Goal: Information Seeking & Learning: Check status

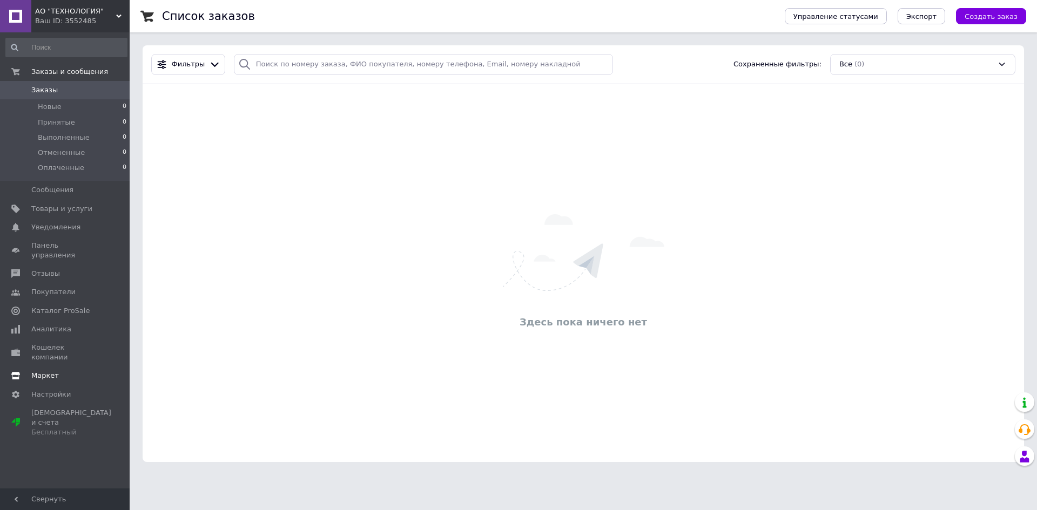
click at [33, 371] on span "Маркет" at bounding box center [45, 376] width 28 height 10
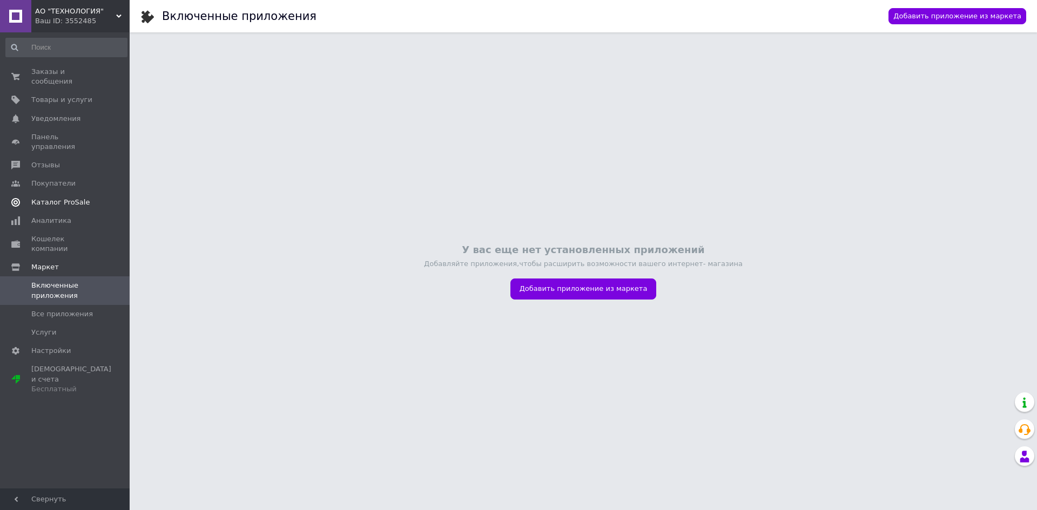
click at [55, 198] on span "Каталог ProSale" at bounding box center [60, 203] width 58 height 10
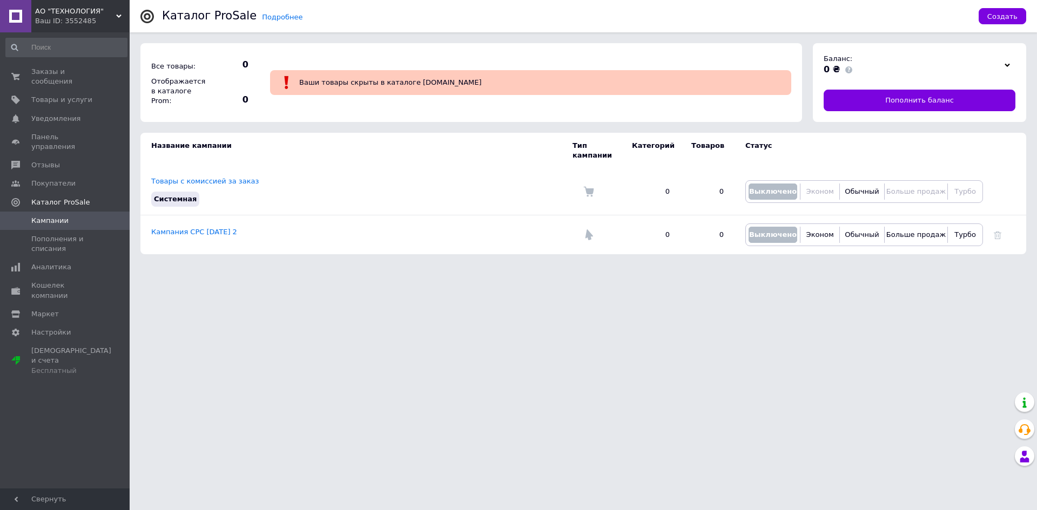
click at [275, 265] on html "АО "ТЕХНОЛОГИЯ" Ваш ID: 3552485 Кабинет покупателя Проверить состояние системы …" at bounding box center [518, 132] width 1037 height 265
click at [357, 82] on span "Ваши товары скрыты в каталоге Prom.ua" at bounding box center [390, 82] width 183 height 8
click at [309, 85] on span "Ваши товары скрыты в каталоге Prom.ua" at bounding box center [390, 82] width 183 height 8
click at [61, 234] on span "Пополнения и списания" at bounding box center [65, 243] width 69 height 19
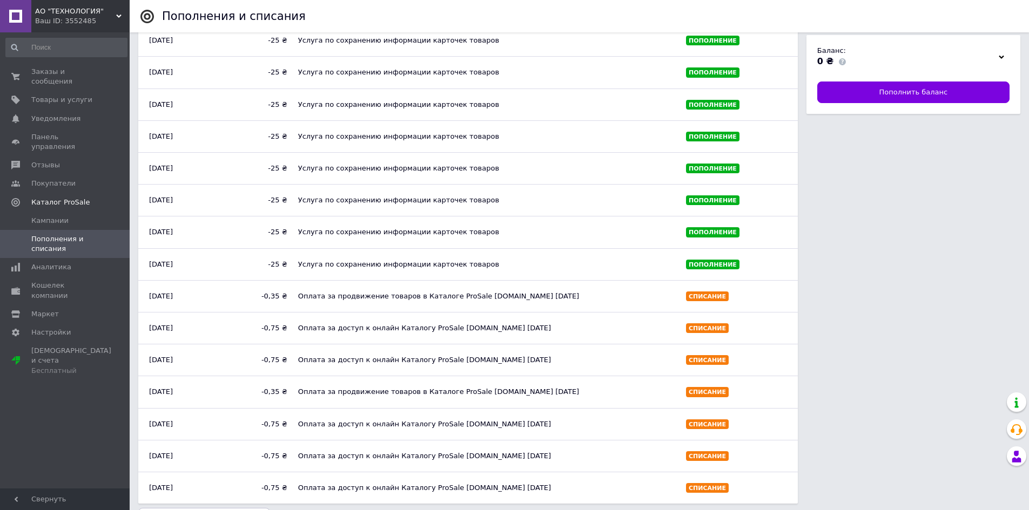
scroll to position [282, 0]
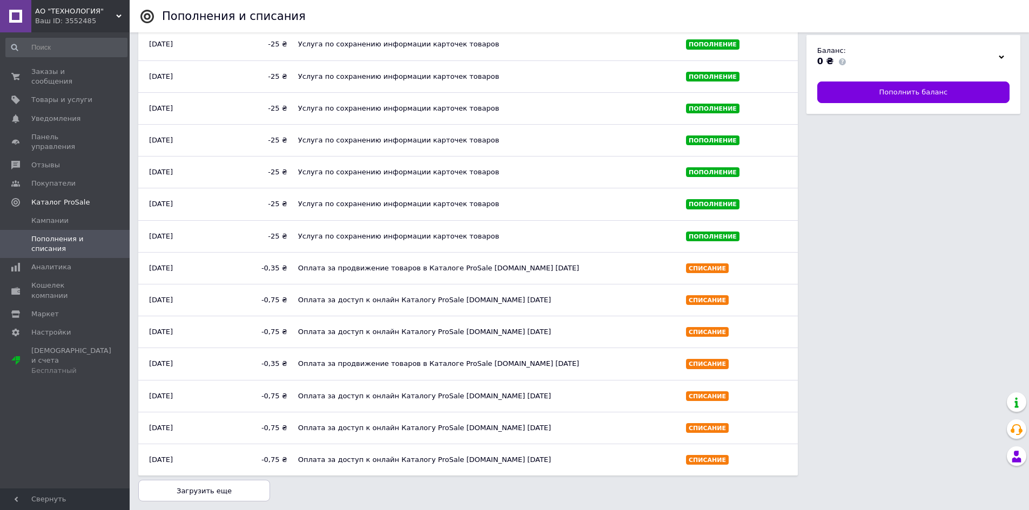
click at [204, 491] on span "Загрузить еще" at bounding box center [204, 491] width 55 height 8
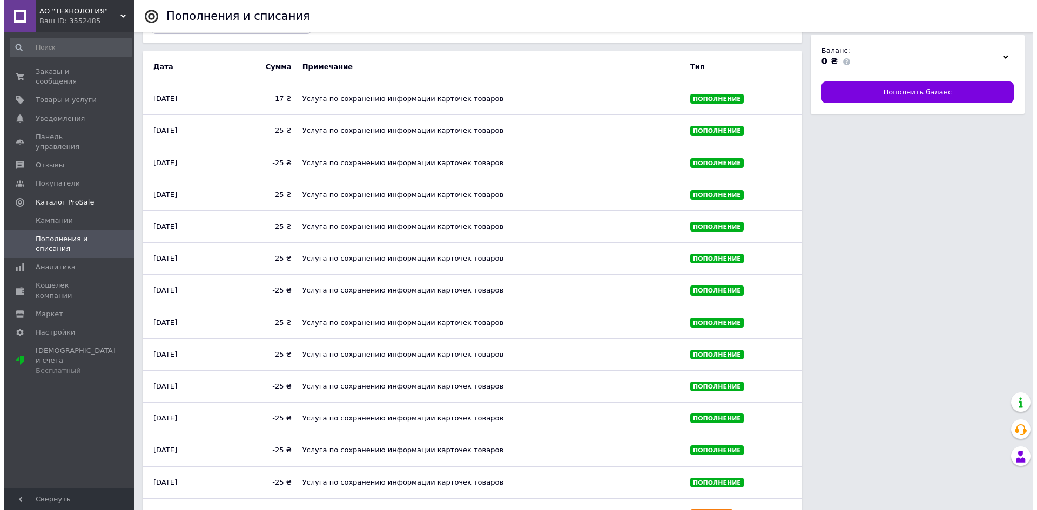
scroll to position [0, 0]
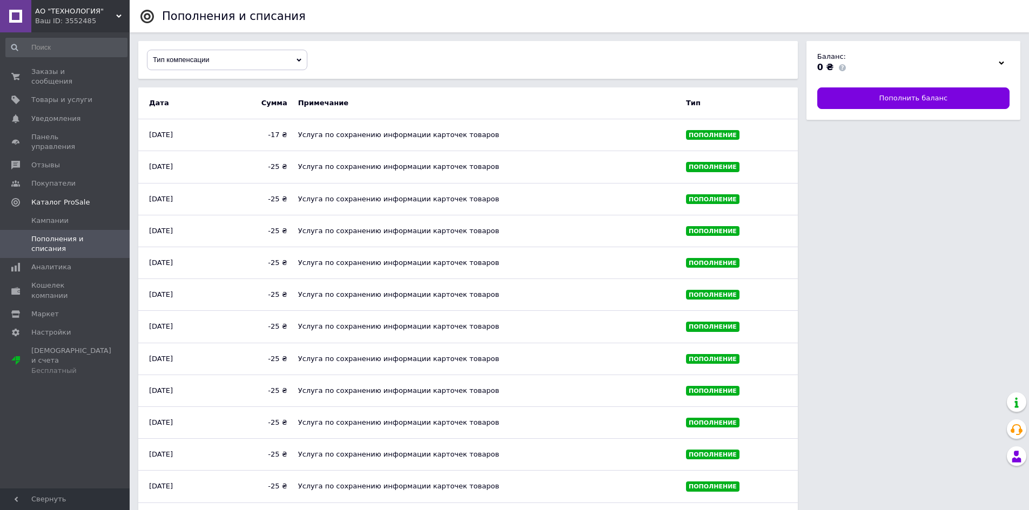
click at [692, 228] on span "Пополнение" at bounding box center [712, 231] width 48 height 7
click at [53, 95] on span "Товары и услуги" at bounding box center [61, 100] width 61 height 10
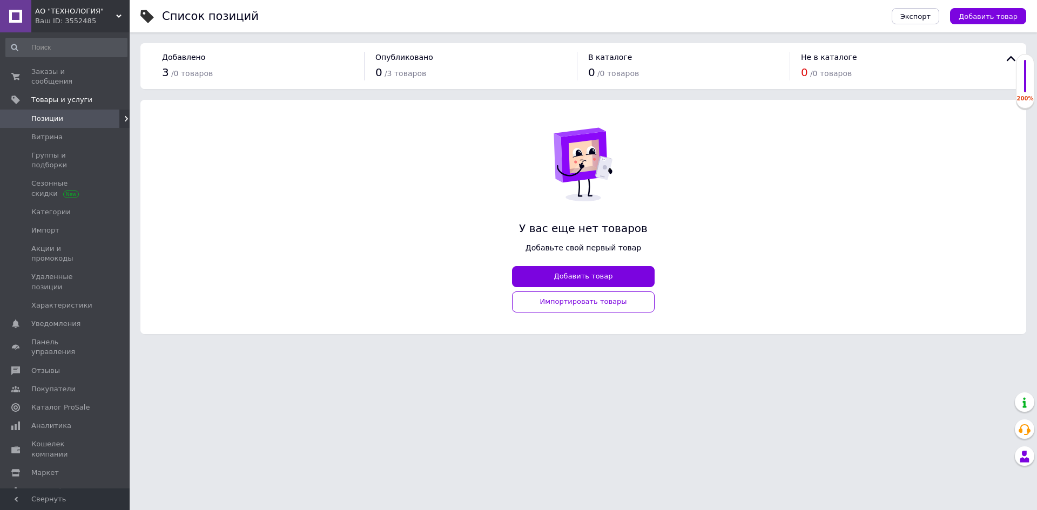
click at [1024, 86] on span at bounding box center [1025, 60] width 2 height 65
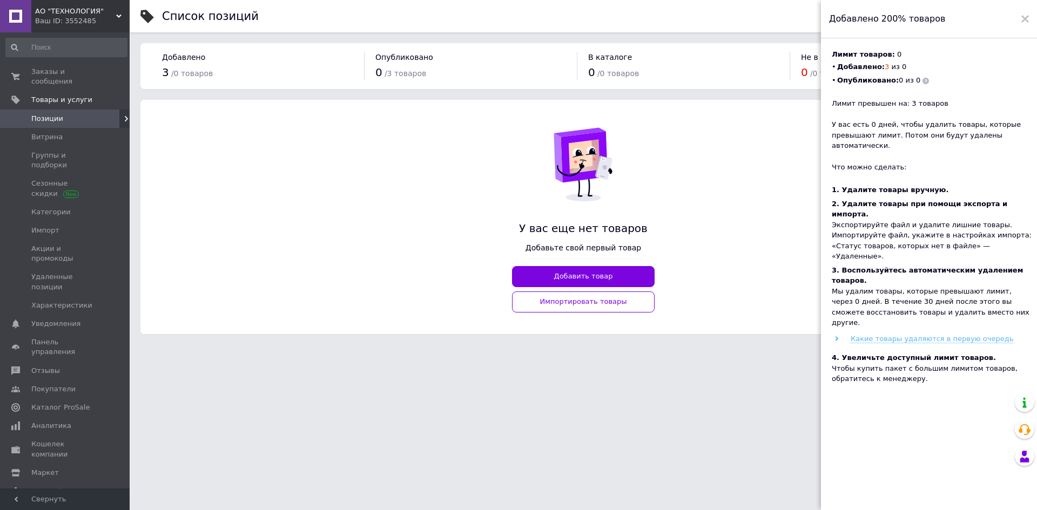
click at [836, 336] on use at bounding box center [836, 338] width 3 height 5
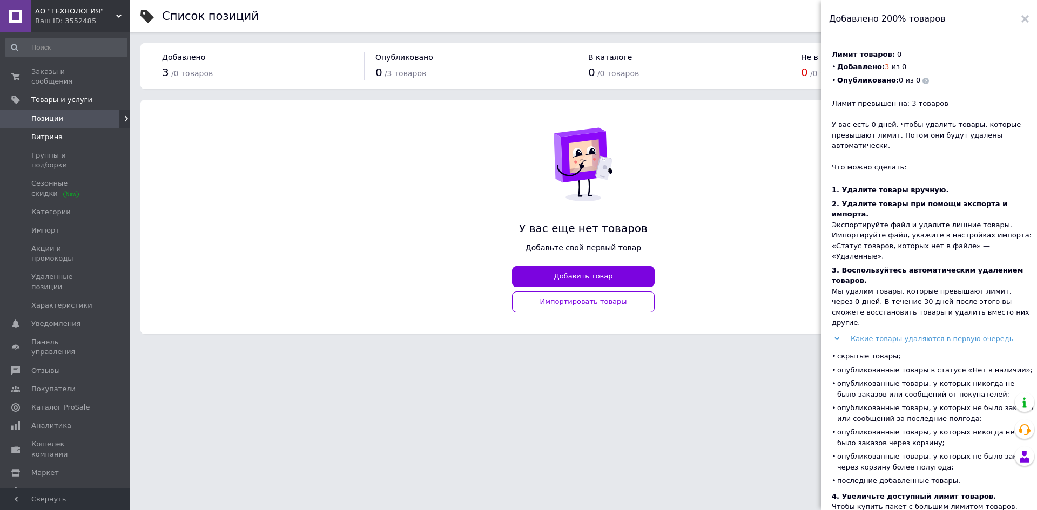
click at [41, 132] on span "Витрина" at bounding box center [46, 137] width 31 height 10
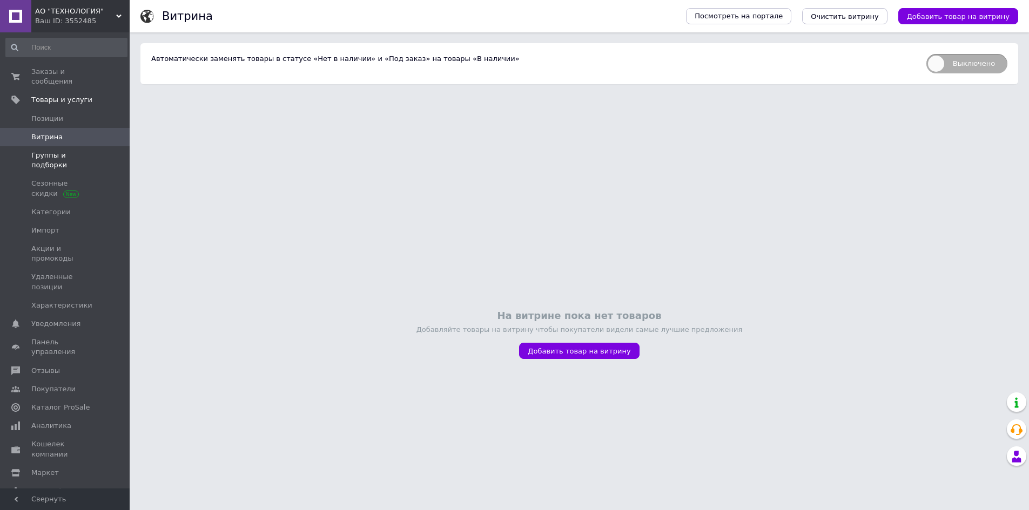
click at [42, 151] on span "Группы и подборки" at bounding box center [65, 160] width 69 height 19
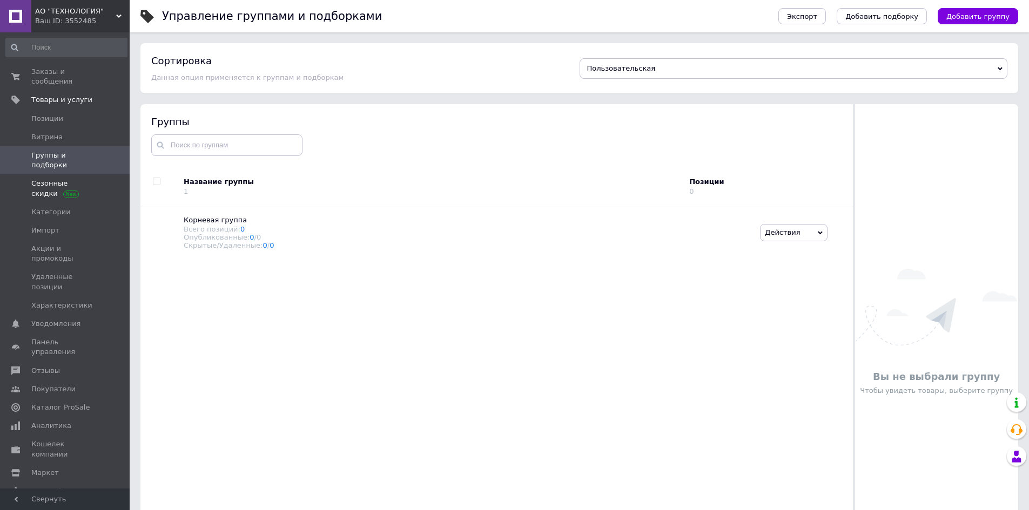
click at [33, 179] on span "Сезонные скидки" at bounding box center [65, 188] width 69 height 19
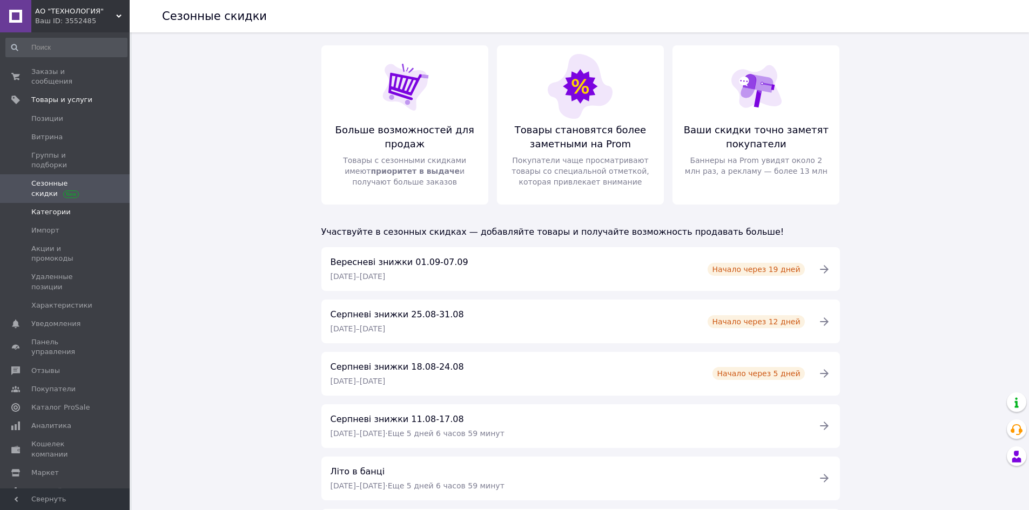
click at [39, 207] on span "Категории" at bounding box center [50, 212] width 39 height 10
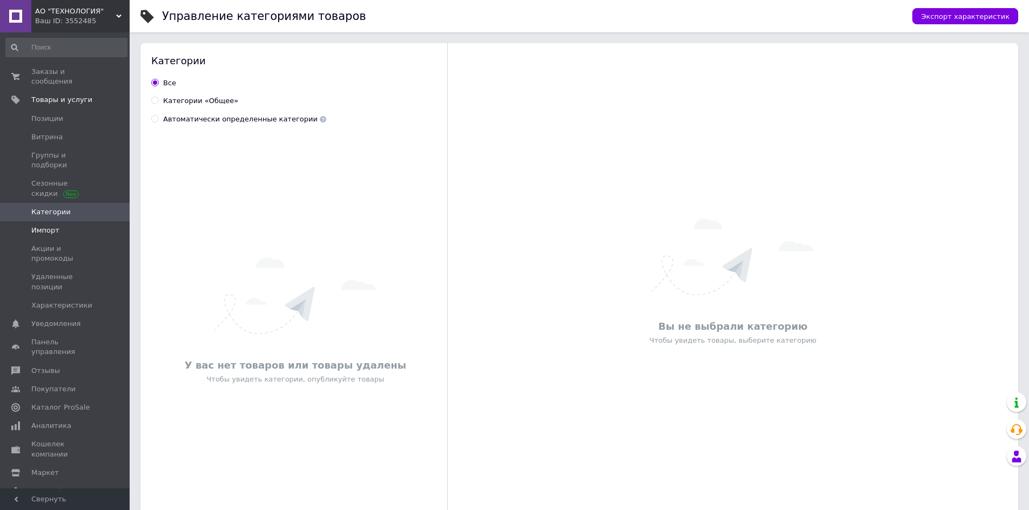
click at [46, 221] on link "Импорт" at bounding box center [66, 230] width 133 height 18
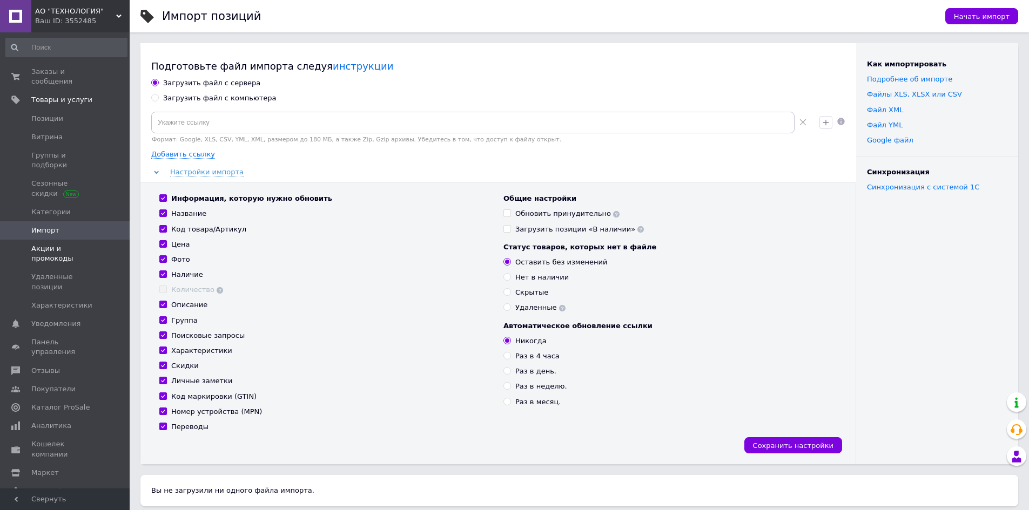
click at [49, 244] on span "Акции и промокоды" at bounding box center [65, 253] width 69 height 19
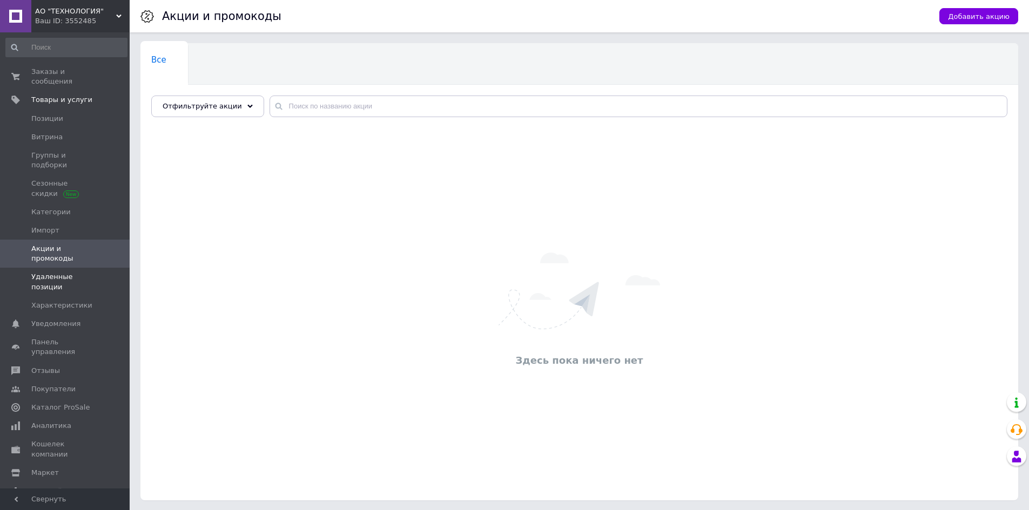
click at [53, 272] on span "Удаленные позиции" at bounding box center [65, 281] width 69 height 19
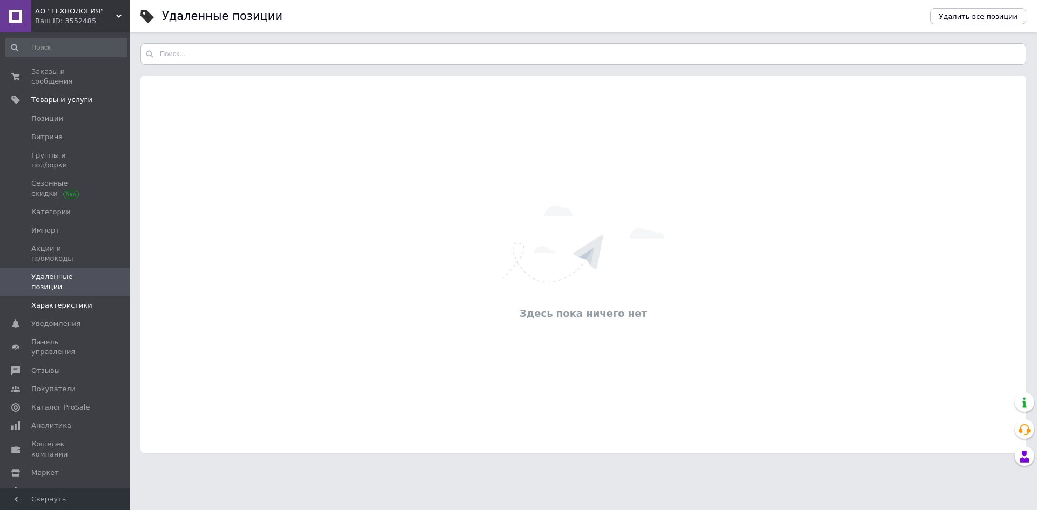
click at [55, 301] on span "Характеристики" at bounding box center [61, 306] width 61 height 10
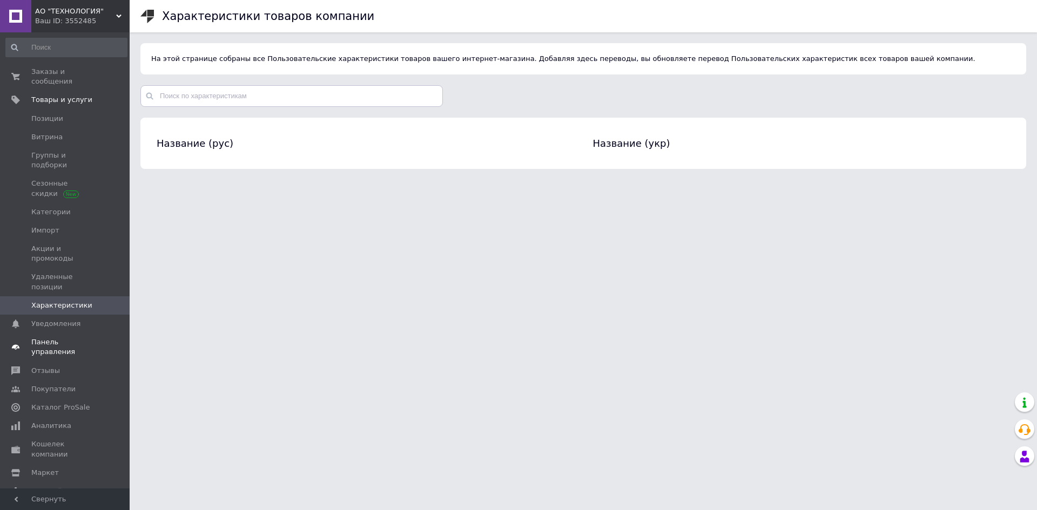
click at [54, 337] on span "Панель управления" at bounding box center [65, 346] width 69 height 19
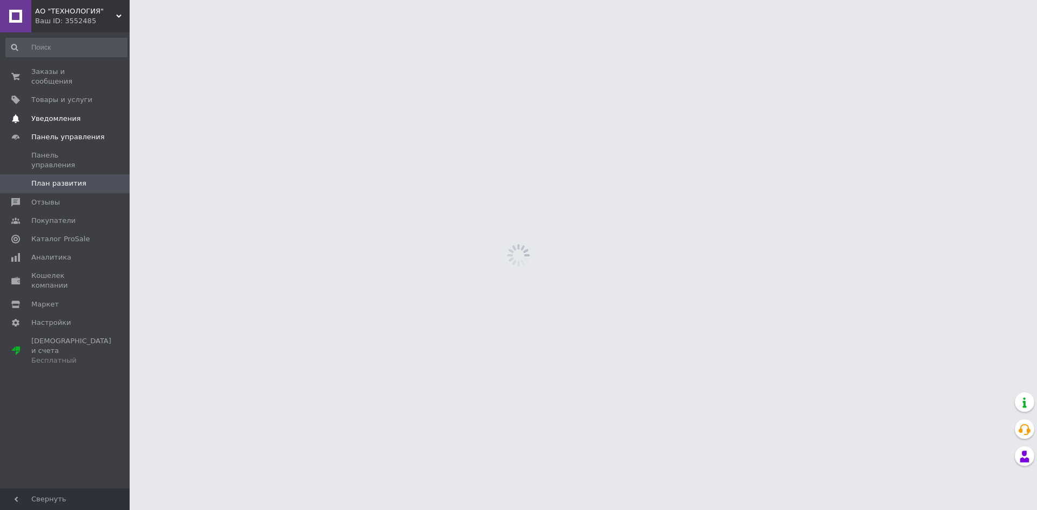
click at [50, 0] on div "АО "ТЕХНОЛОГИЯ" Ваш ID: 3552485 Кабинет покупателя Проверить состояние системы …" at bounding box center [518, 0] width 1037 height 0
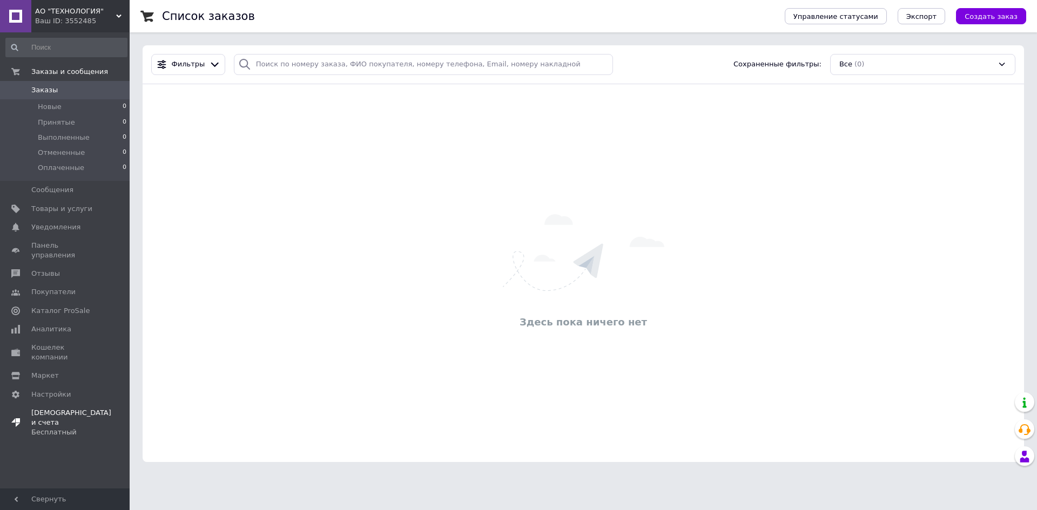
click at [49, 428] on div "Бесплатный" at bounding box center [71, 433] width 80 height 10
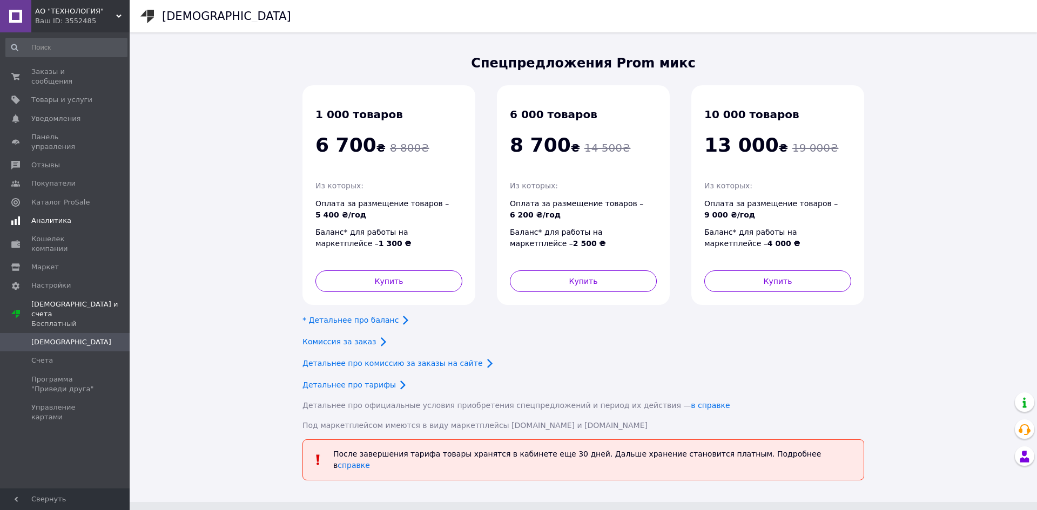
click at [43, 216] on span "Аналитика" at bounding box center [51, 221] width 40 height 10
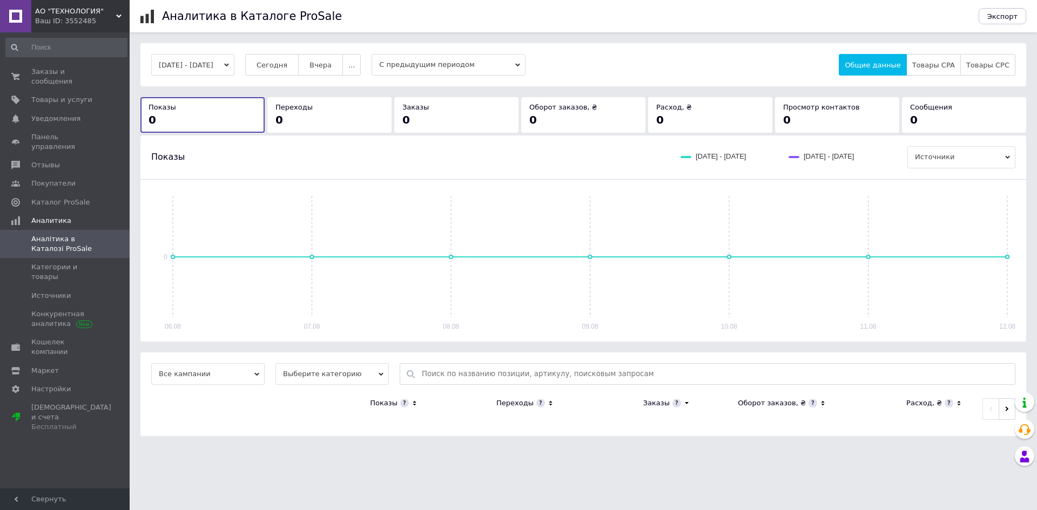
click at [212, 65] on button "06.08.2025 - 12.08.2025" at bounding box center [192, 65] width 83 height 22
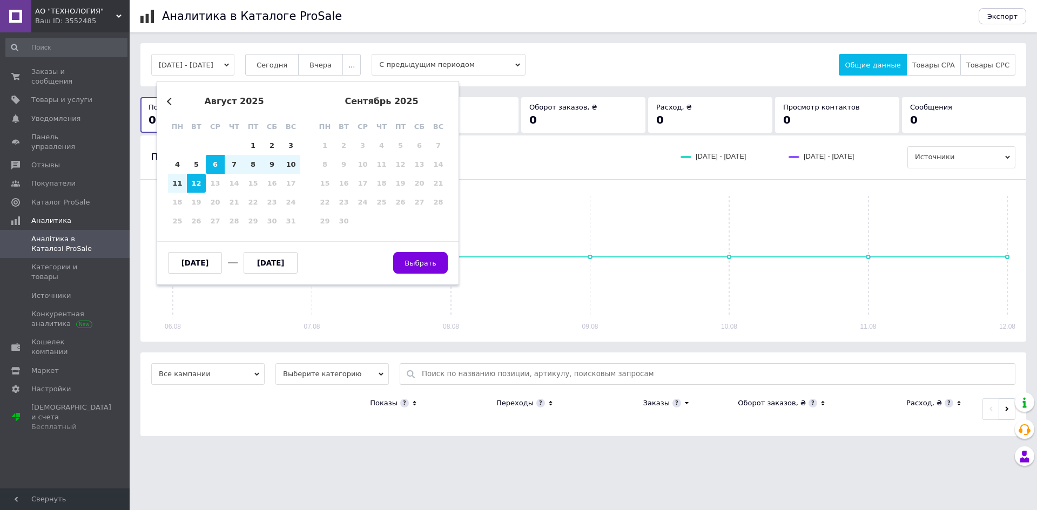
click at [172, 104] on button "Previous Month" at bounding box center [171, 102] width 8 height 8
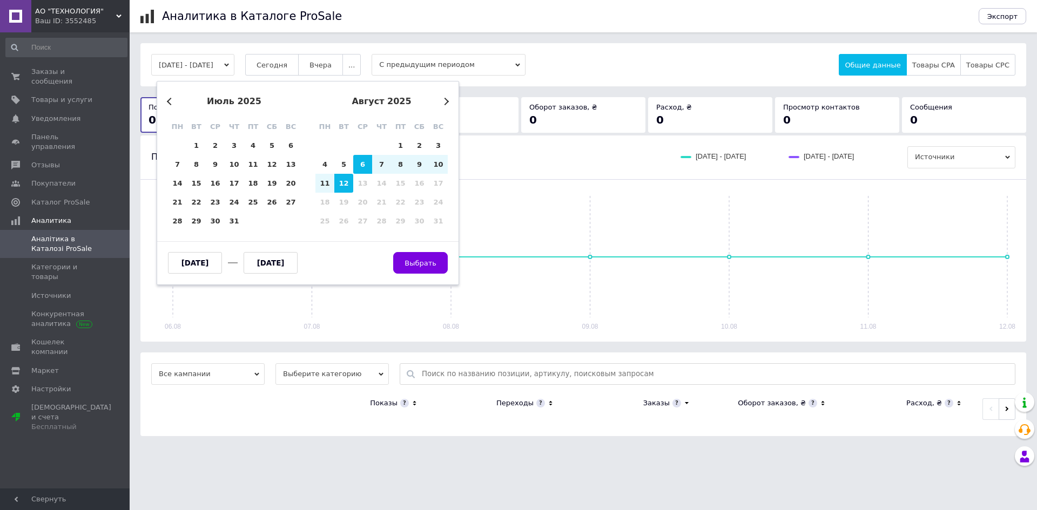
click at [169, 104] on button "Previous Month" at bounding box center [171, 102] width 8 height 8
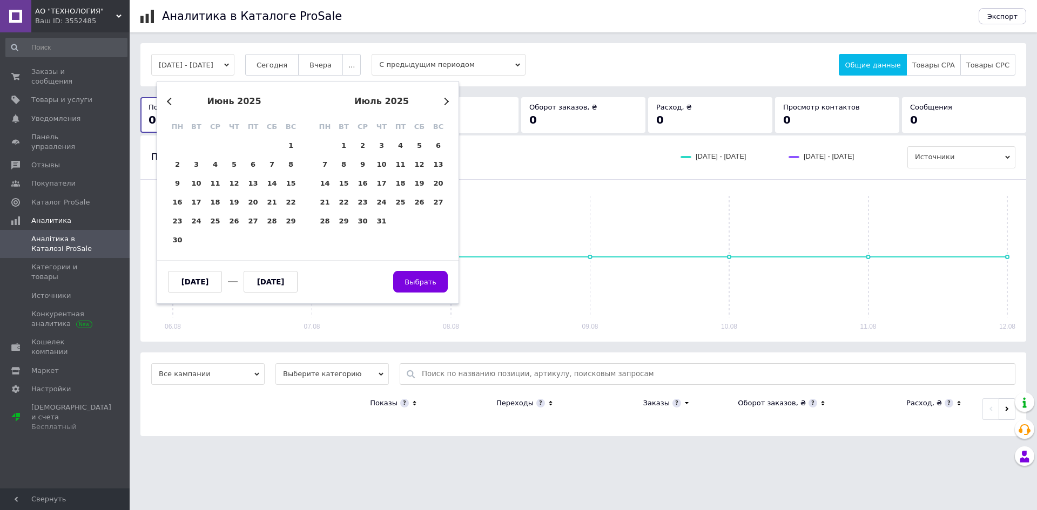
click at [169, 104] on button "Previous Month" at bounding box center [171, 102] width 8 height 8
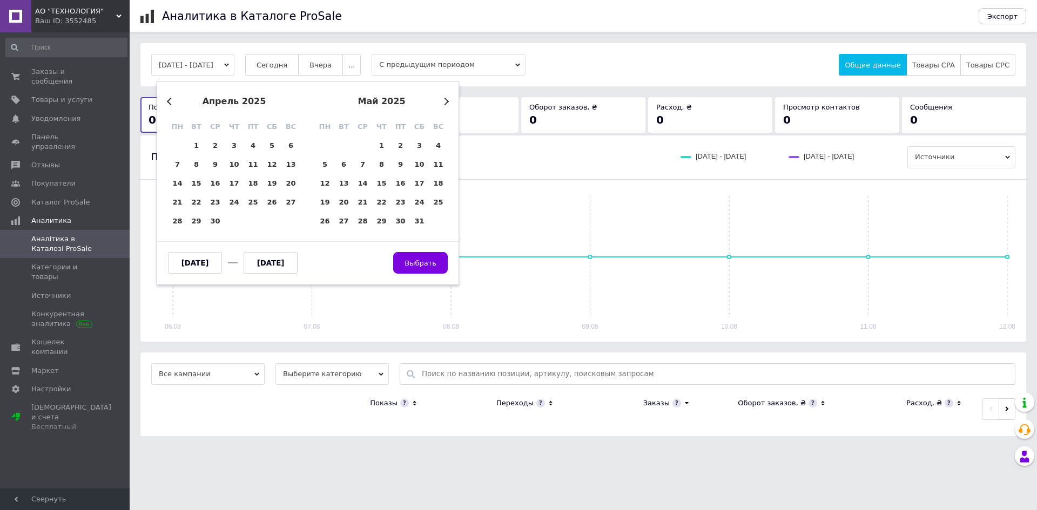
click at [169, 104] on button "Previous Month" at bounding box center [171, 102] width 8 height 8
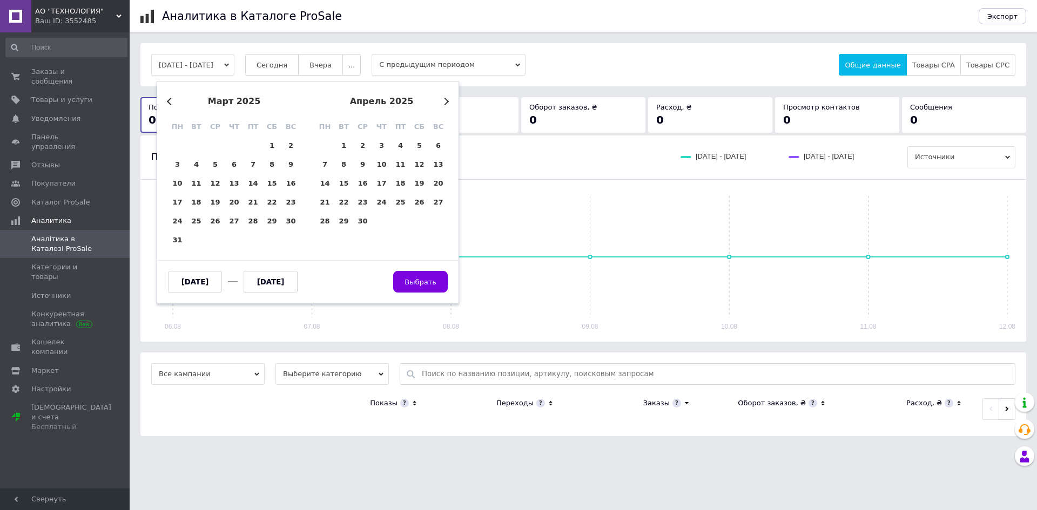
click at [169, 104] on button "Previous Month" at bounding box center [171, 102] width 8 height 8
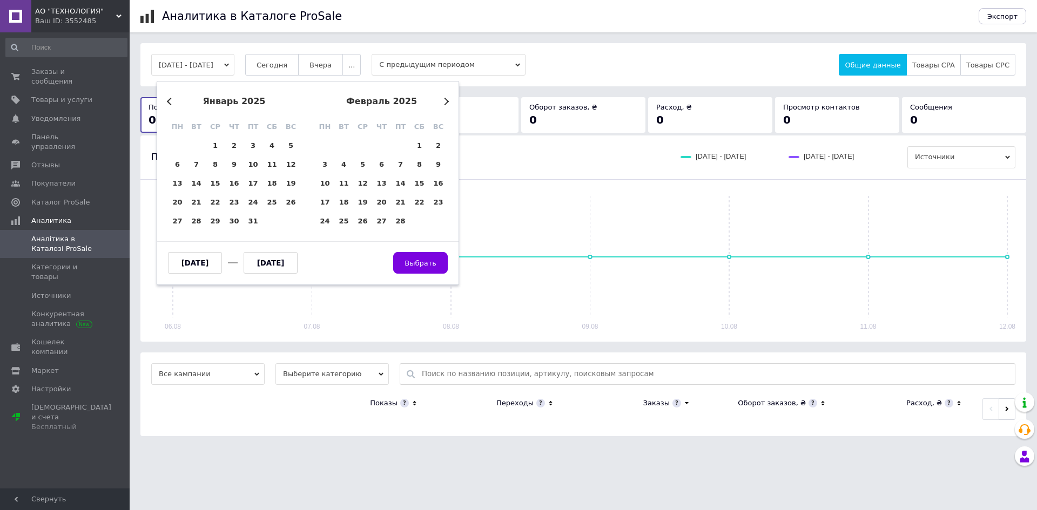
click at [169, 104] on button "Previous Month" at bounding box center [171, 102] width 8 height 8
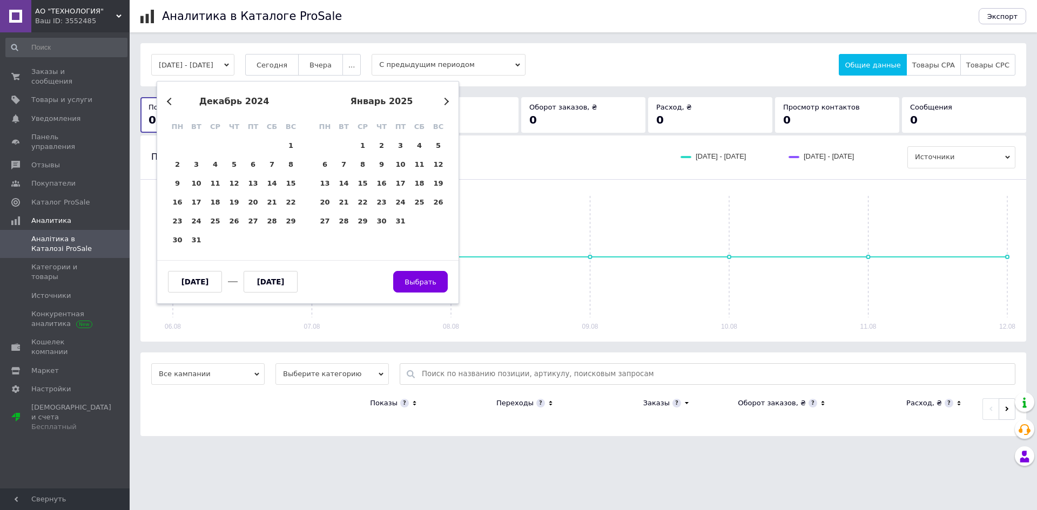
click at [169, 104] on button "Previous Month" at bounding box center [171, 102] width 8 height 8
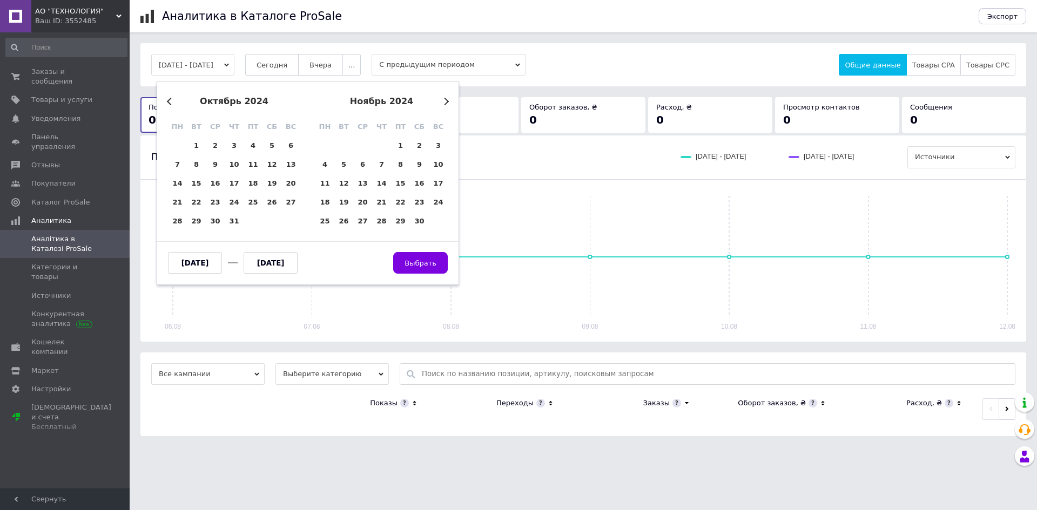
click at [169, 104] on button "Previous Month" at bounding box center [171, 102] width 8 height 8
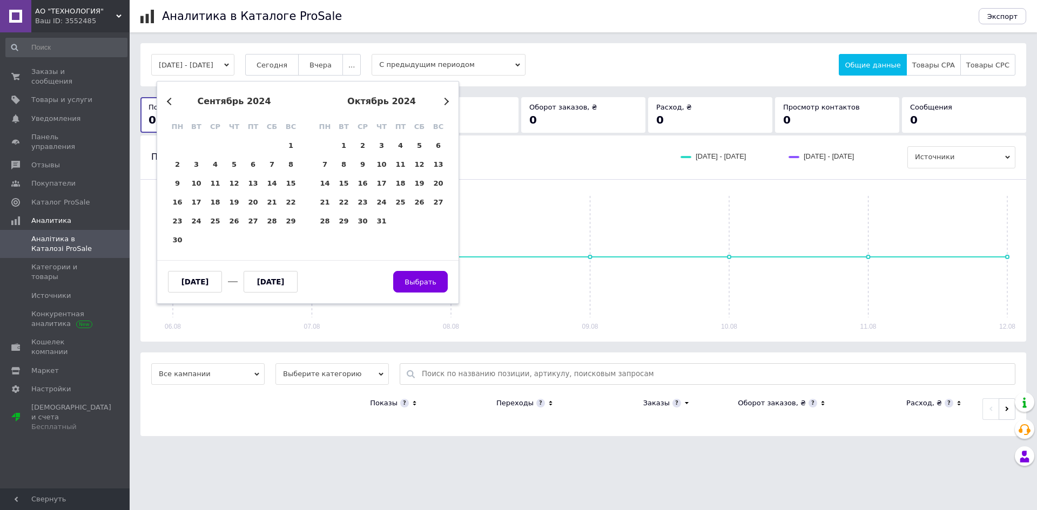
click at [169, 104] on button "Previous Month" at bounding box center [171, 102] width 8 height 8
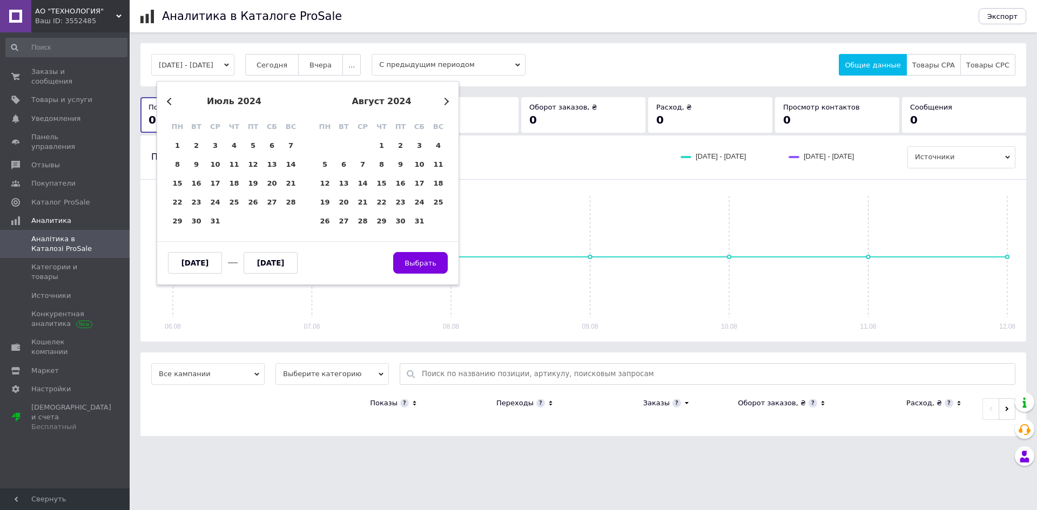
click at [169, 104] on button "Previous Month" at bounding box center [171, 102] width 8 height 8
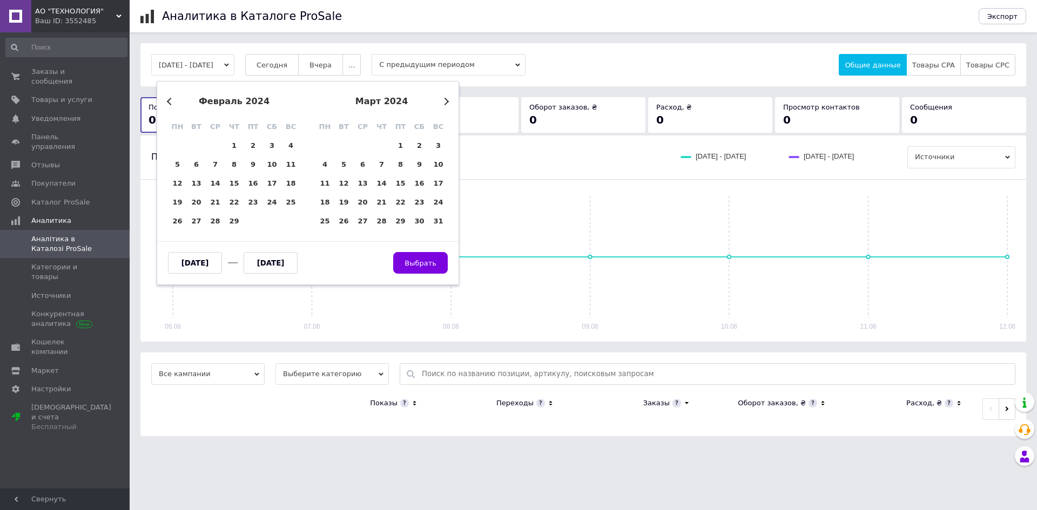
click at [169, 104] on button "Previous Month" at bounding box center [171, 102] width 8 height 8
click at [218, 150] on div "1" at bounding box center [215, 145] width 19 height 19
type input "01.11.2023"
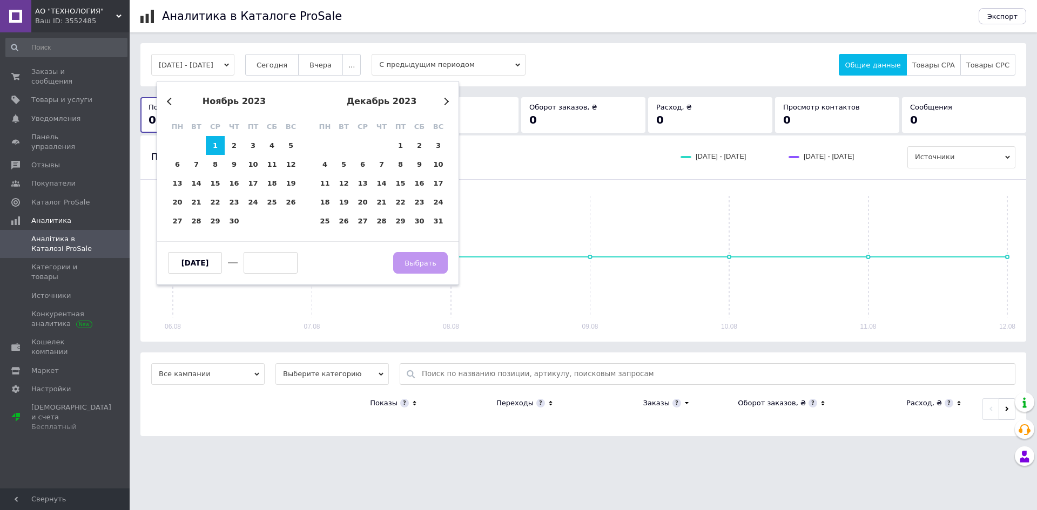
click at [270, 266] on input "text" at bounding box center [271, 263] width 54 height 22
click at [441, 101] on button "Next Month" at bounding box center [445, 102] width 8 height 8
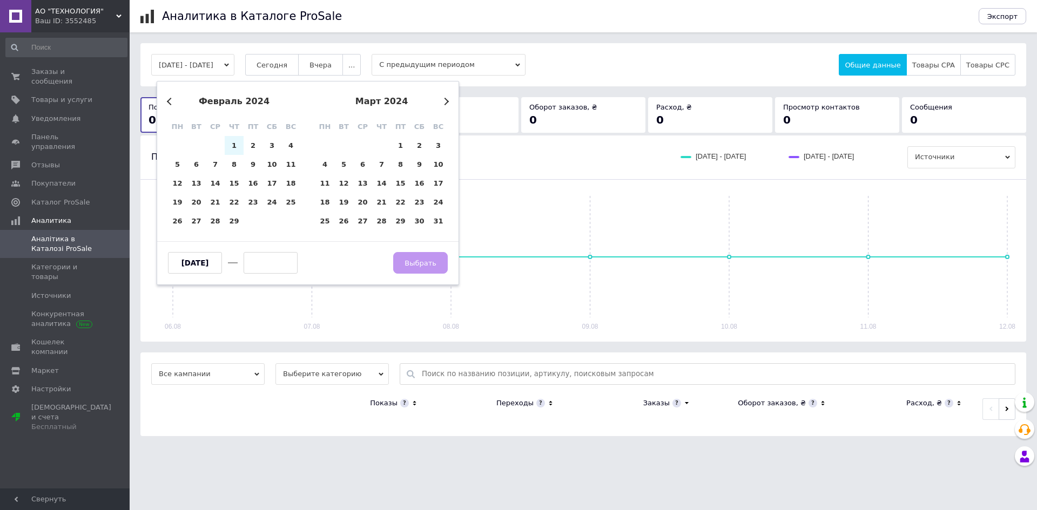
click at [441, 101] on button "Next Month" at bounding box center [445, 102] width 8 height 8
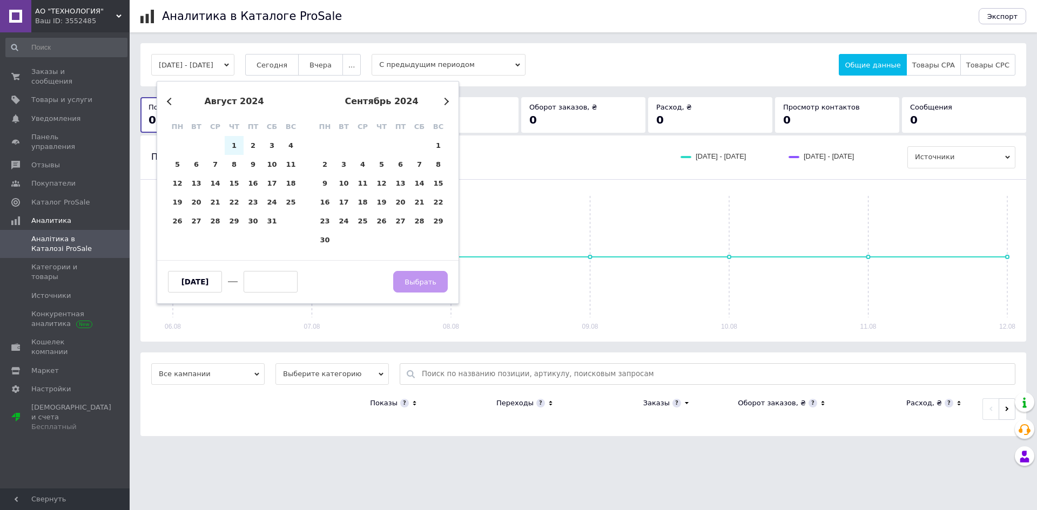
click at [441, 101] on button "Next Month" at bounding box center [445, 102] width 8 height 8
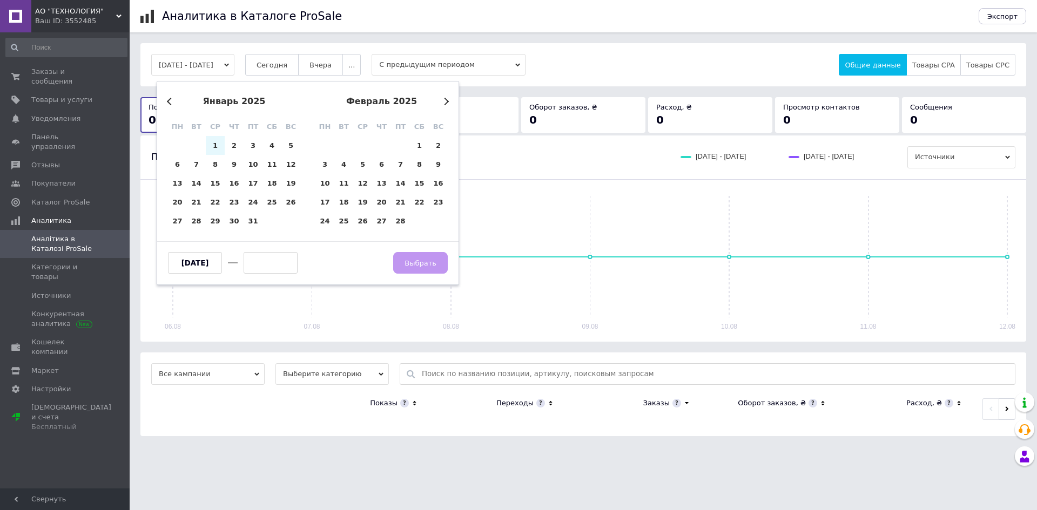
click at [441, 101] on button "Next Month" at bounding box center [445, 102] width 8 height 8
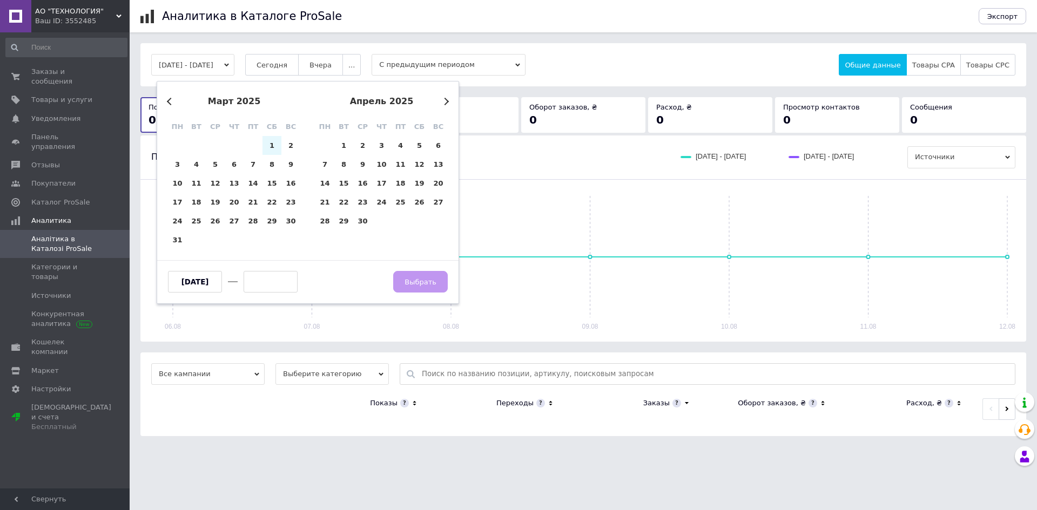
click at [441, 101] on button "Next Month" at bounding box center [445, 102] width 8 height 8
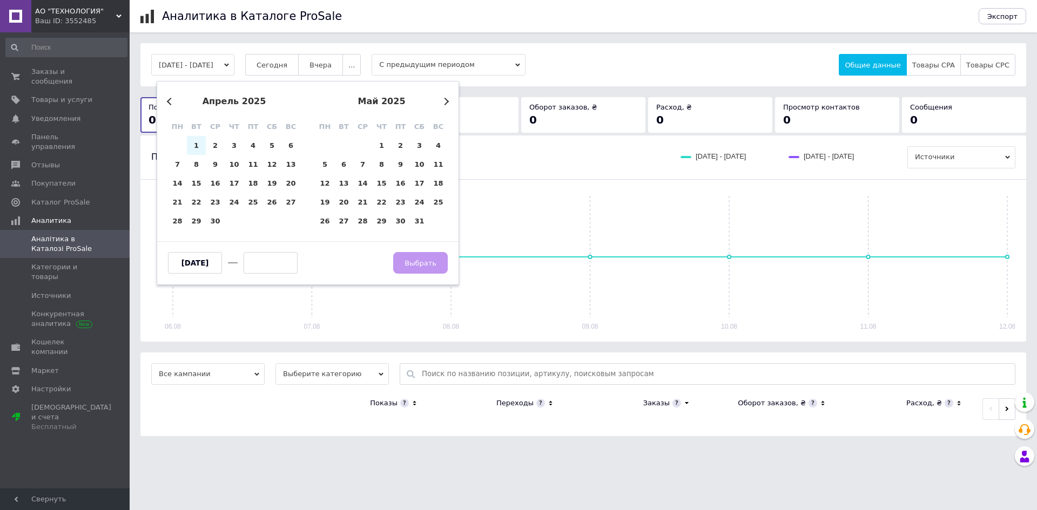
click at [441, 101] on button "Next Month" at bounding box center [445, 102] width 8 height 8
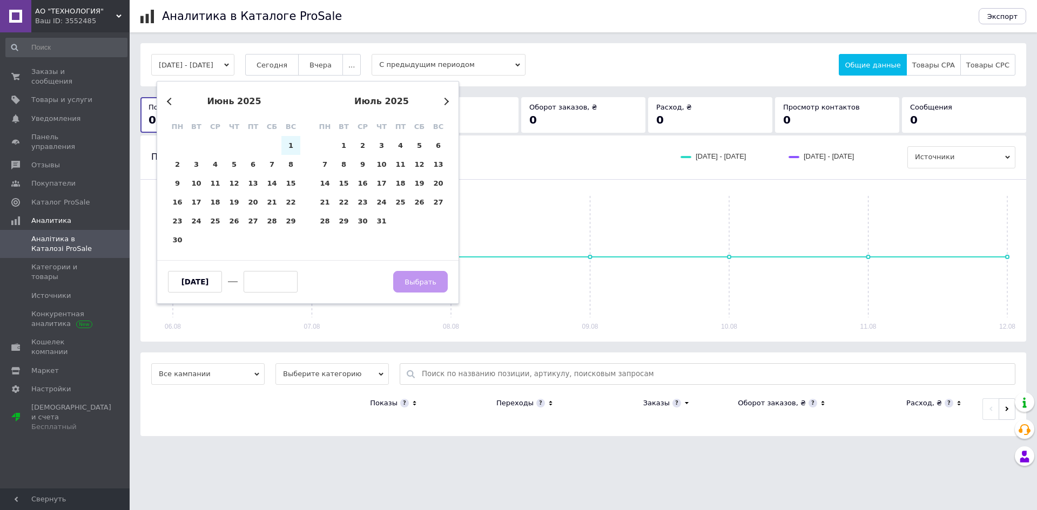
click at [441, 101] on button "Next Month" at bounding box center [445, 102] width 8 height 8
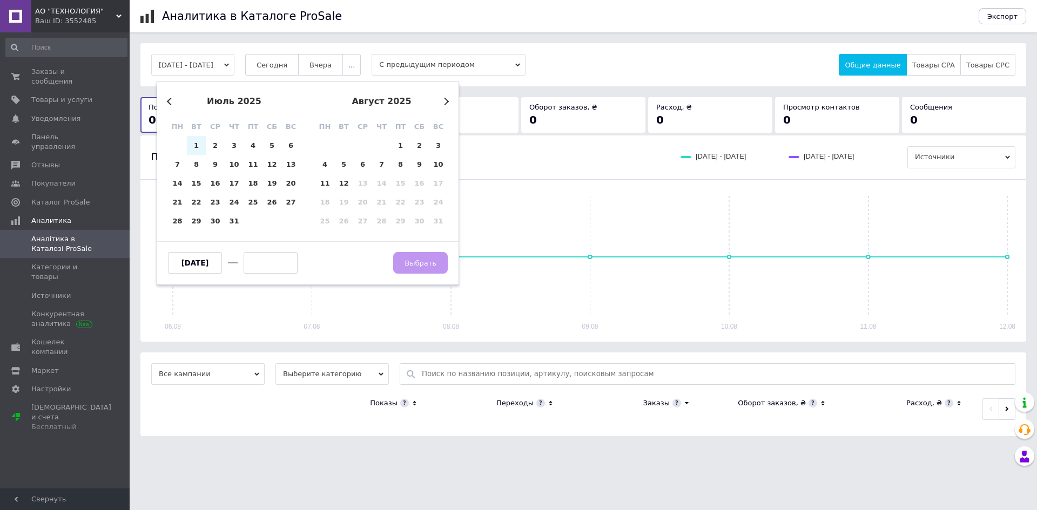
click at [441, 101] on button "Next Month" at bounding box center [445, 102] width 8 height 8
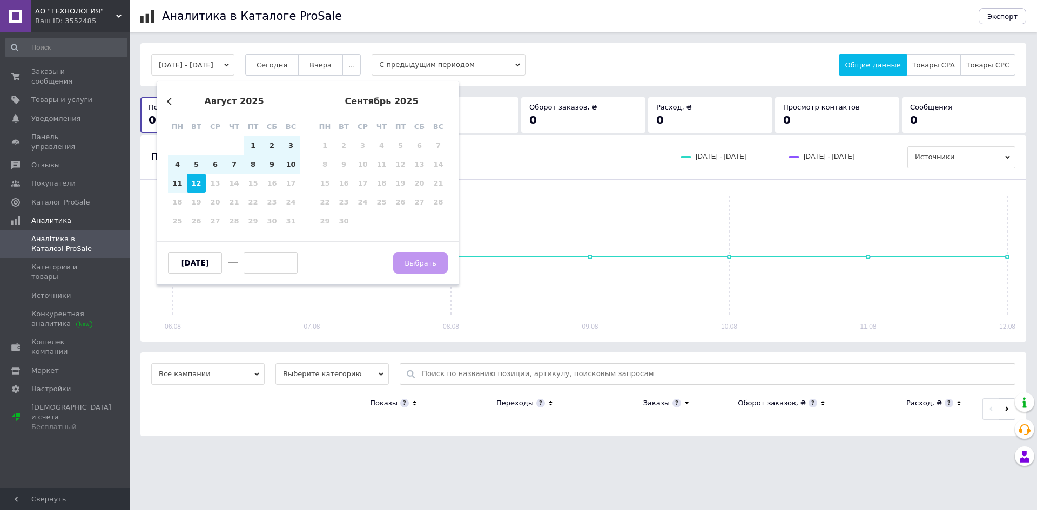
click at [200, 185] on div "12" at bounding box center [196, 183] width 19 height 19
type input "12.08.2025"
click at [423, 263] on span "Выбрать" at bounding box center [420, 263] width 32 height 8
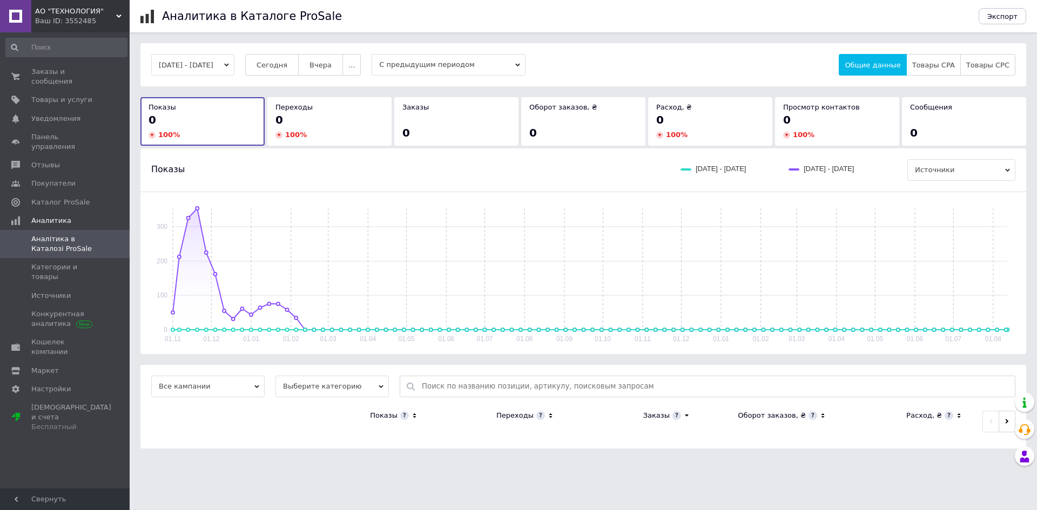
click at [201, 72] on button "01.11.2023 - 12.08.2025" at bounding box center [192, 65] width 83 height 22
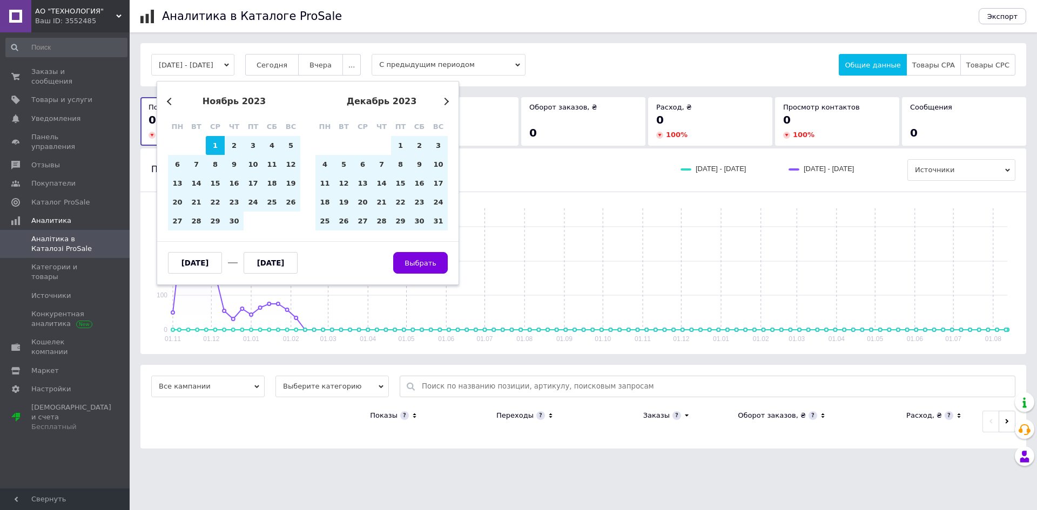
click at [205, 270] on input "01.11.2023" at bounding box center [195, 263] width 54 height 22
click at [167, 103] on div "Previous Month Next Month ноябрь 2023 пн вт ср чт пт сб вс 30 31 1 2 3 4 5 6 7 …" at bounding box center [308, 183] width 302 height 204
click at [168, 103] on button "Previous Month" at bounding box center [171, 102] width 8 height 8
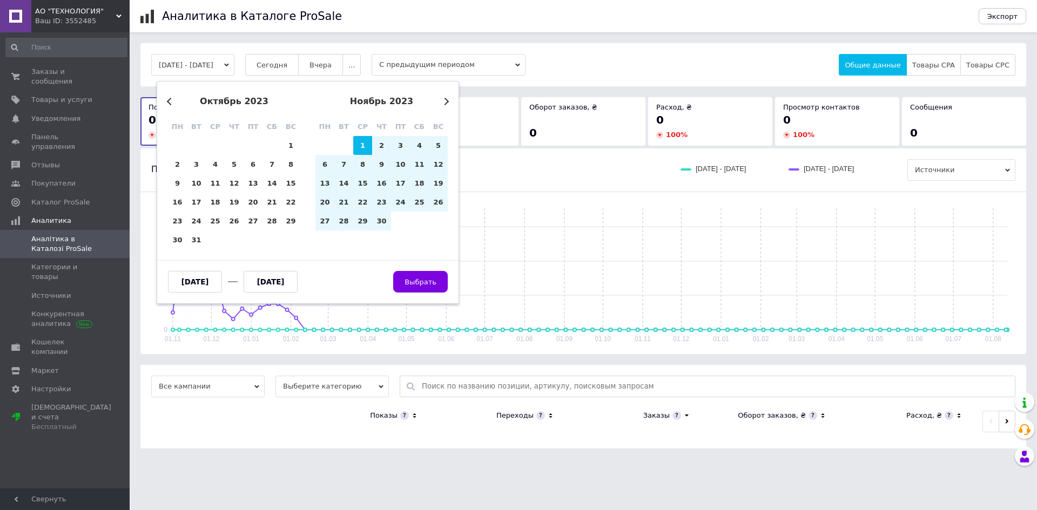
click at [168, 103] on button "Previous Month" at bounding box center [171, 102] width 8 height 8
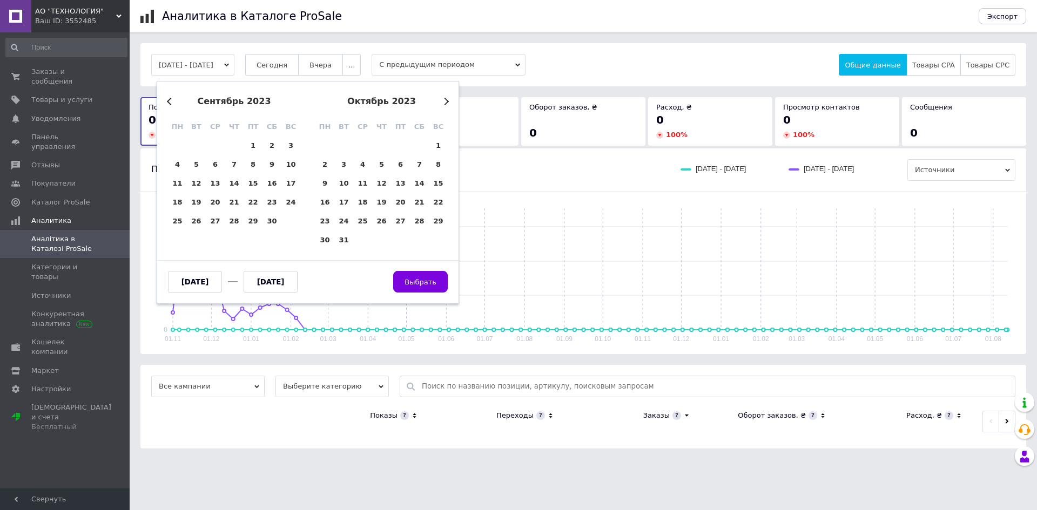
click at [168, 103] on button "Previous Month" at bounding box center [171, 102] width 8 height 8
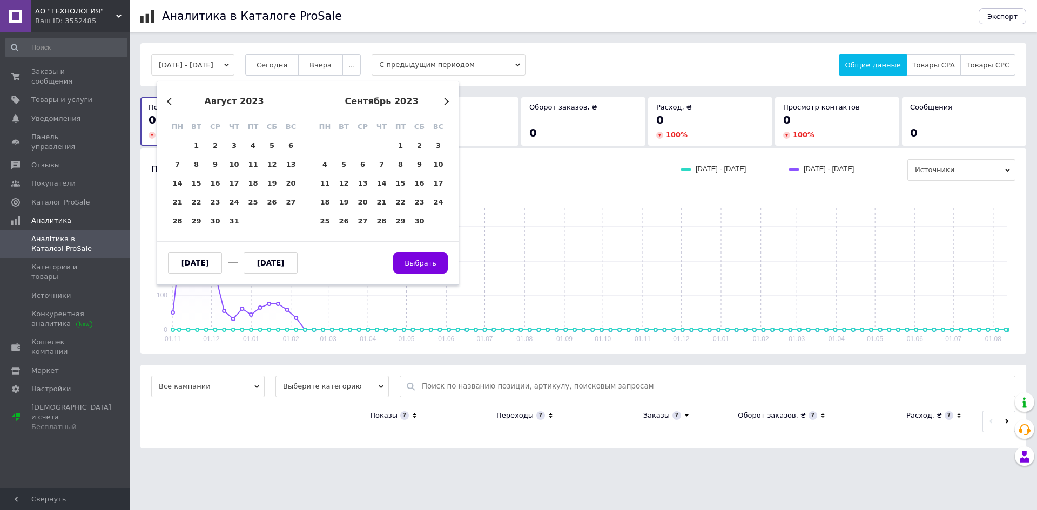
click at [168, 103] on button "Previous Month" at bounding box center [171, 102] width 8 height 8
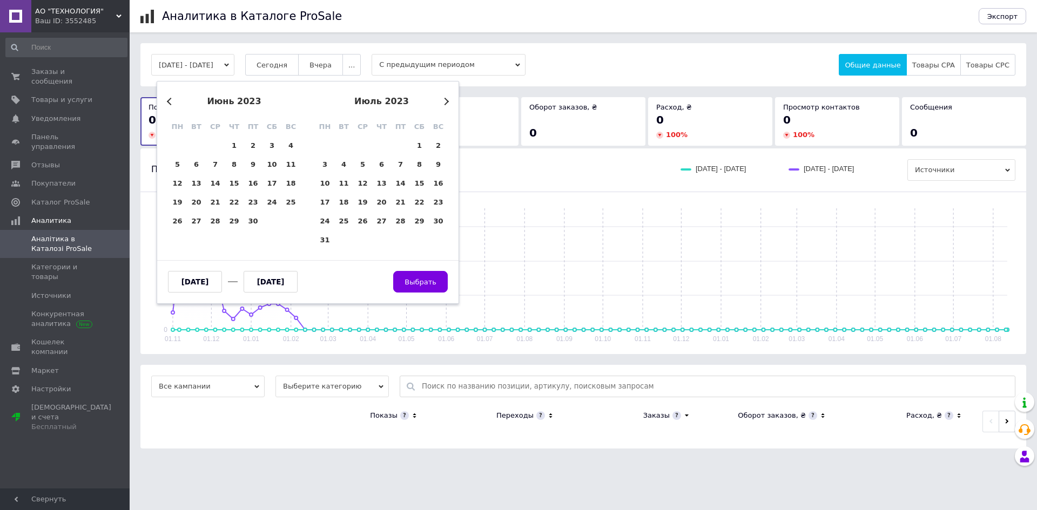
click at [168, 103] on button "Previous Month" at bounding box center [171, 102] width 8 height 8
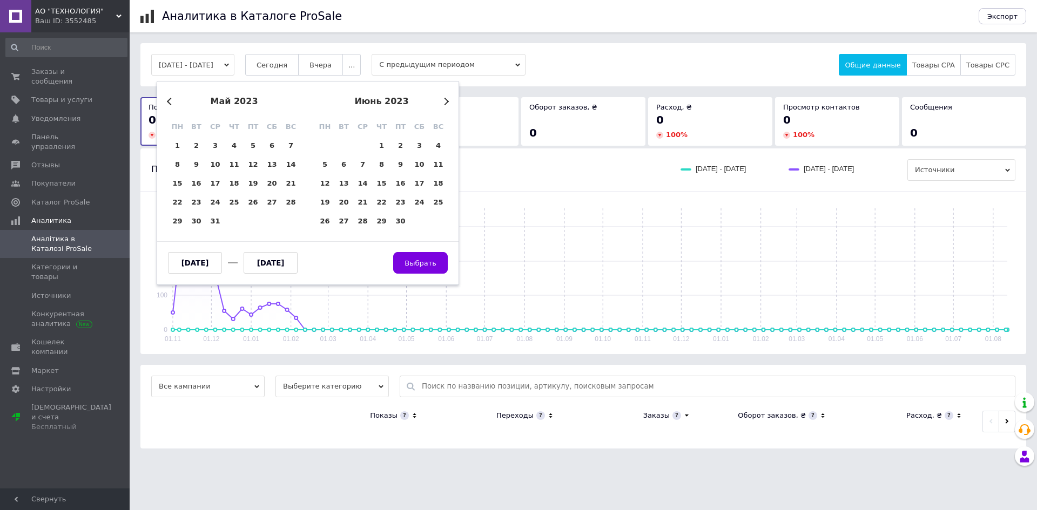
click at [168, 103] on button "Previous Month" at bounding box center [171, 102] width 8 height 8
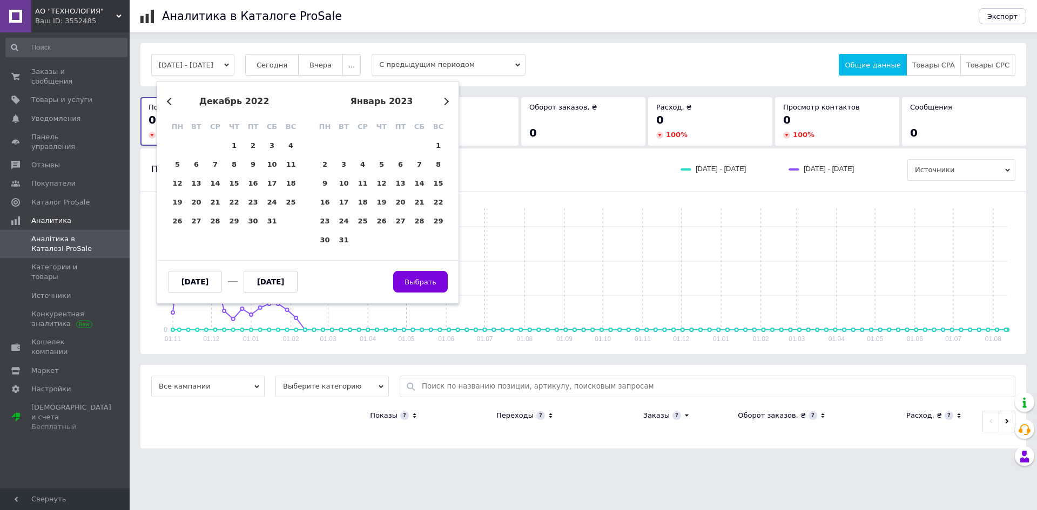
click at [168, 103] on button "Previous Month" at bounding box center [171, 102] width 8 height 8
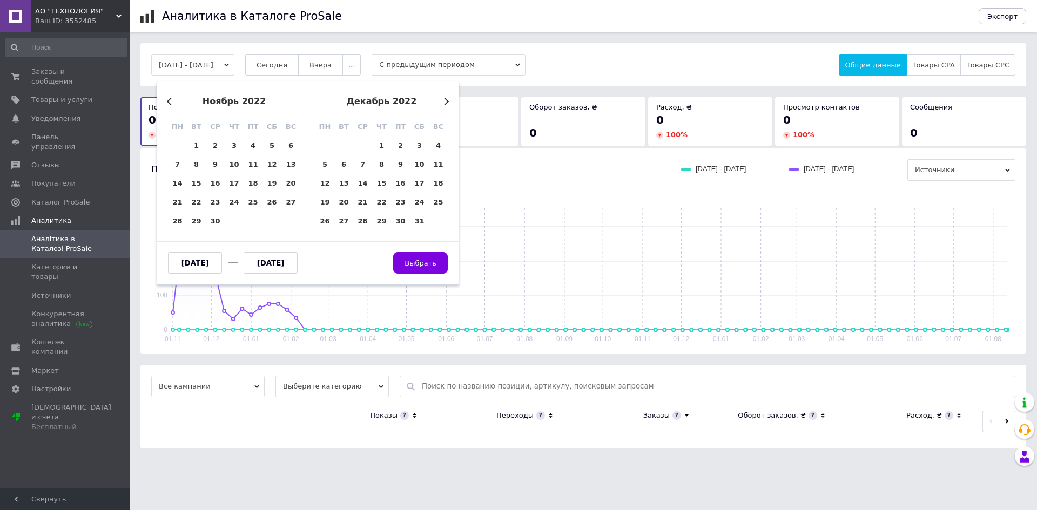
click at [168, 103] on button "Previous Month" at bounding box center [171, 102] width 8 height 8
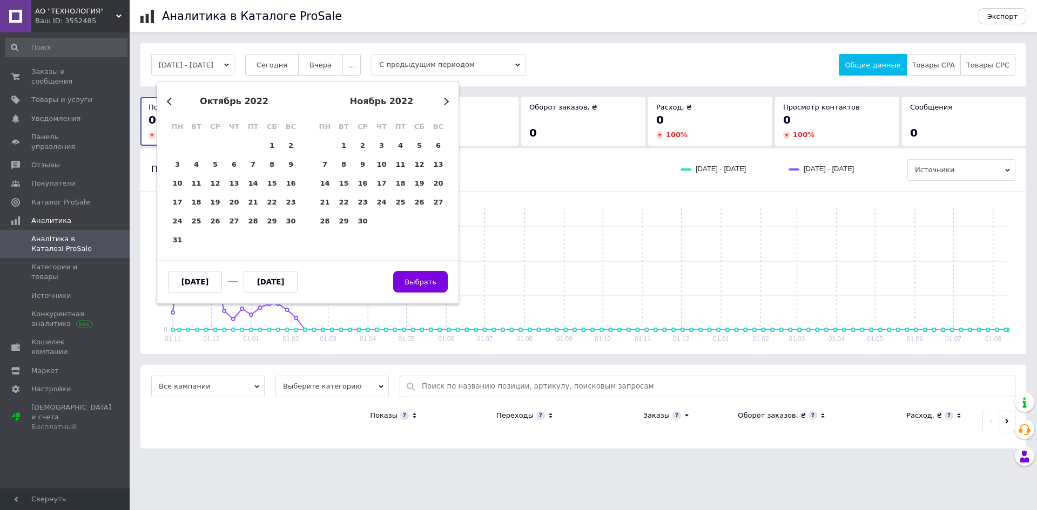
click at [168, 103] on button "Previous Month" at bounding box center [171, 102] width 8 height 8
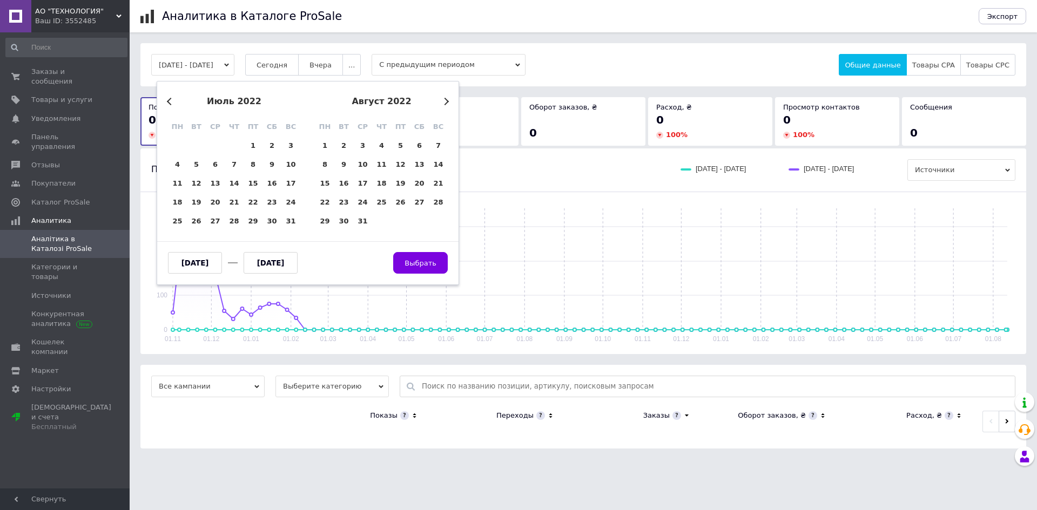
click at [168, 103] on button "Previous Month" at bounding box center [171, 102] width 8 height 8
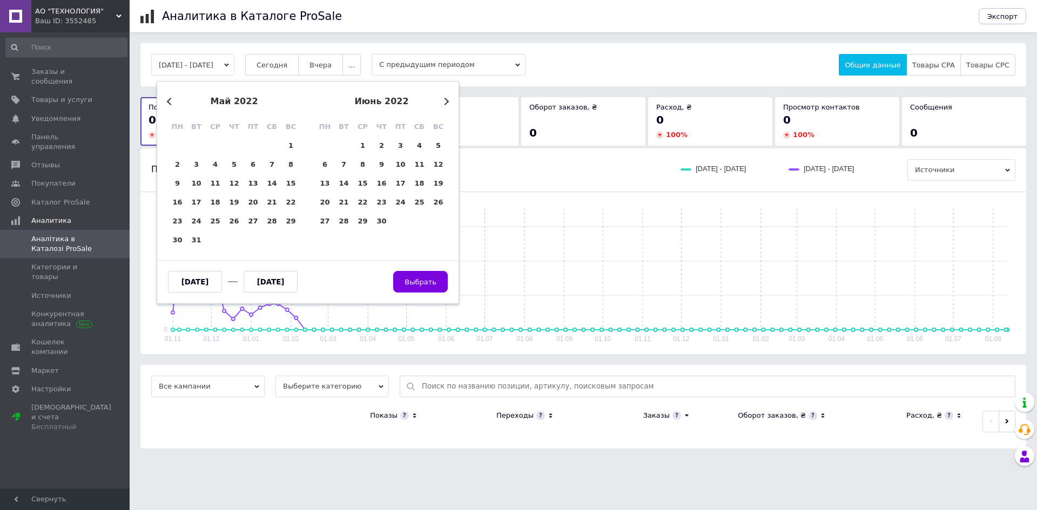
click at [168, 103] on button "Previous Month" at bounding box center [171, 102] width 8 height 8
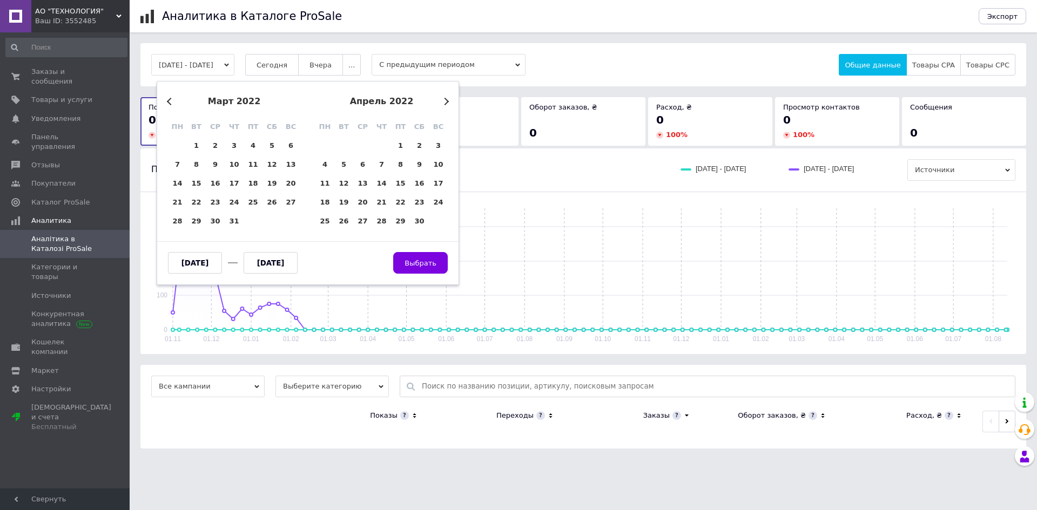
click at [168, 103] on button "Previous Month" at bounding box center [171, 102] width 8 height 8
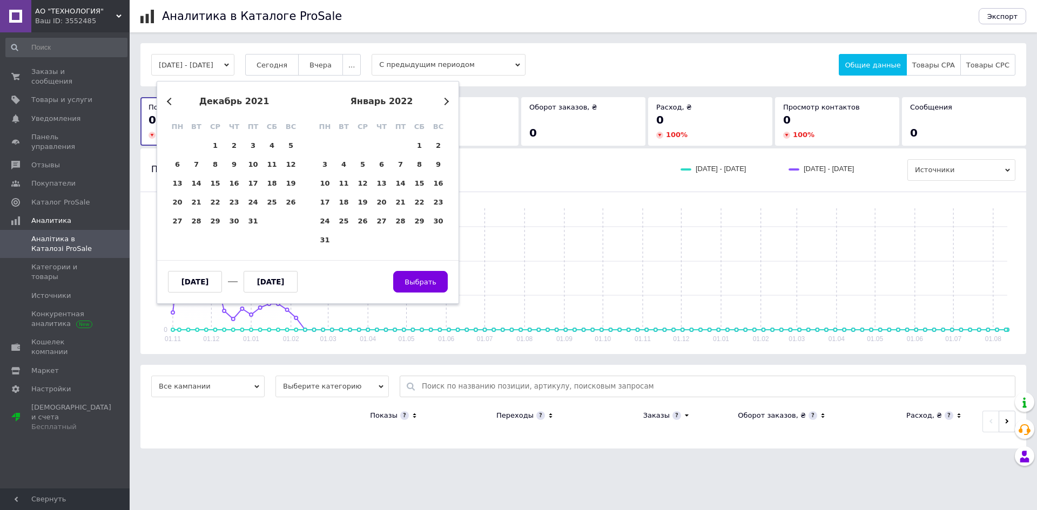
click at [168, 103] on button "Previous Month" at bounding box center [171, 102] width 8 height 8
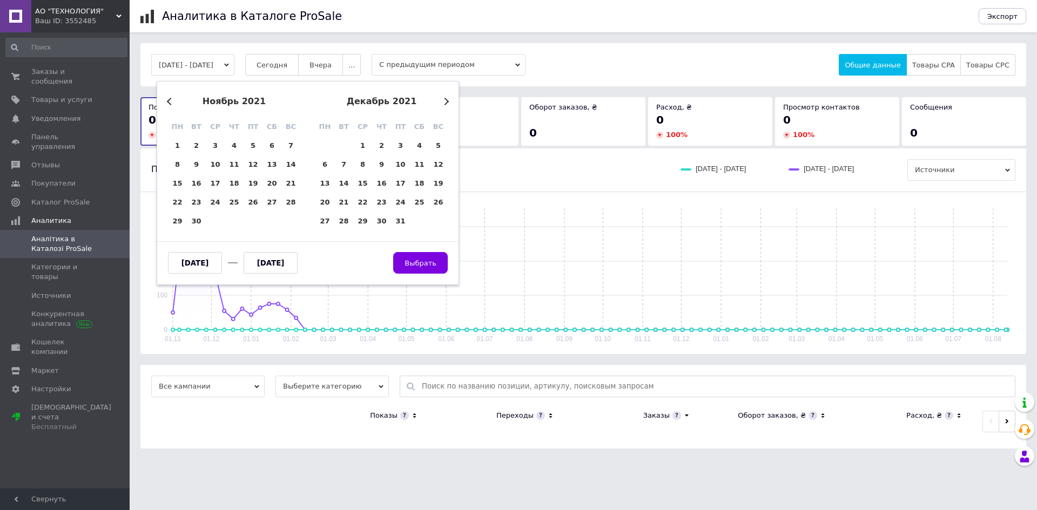
click at [168, 103] on button "Previous Month" at bounding box center [171, 102] width 8 height 8
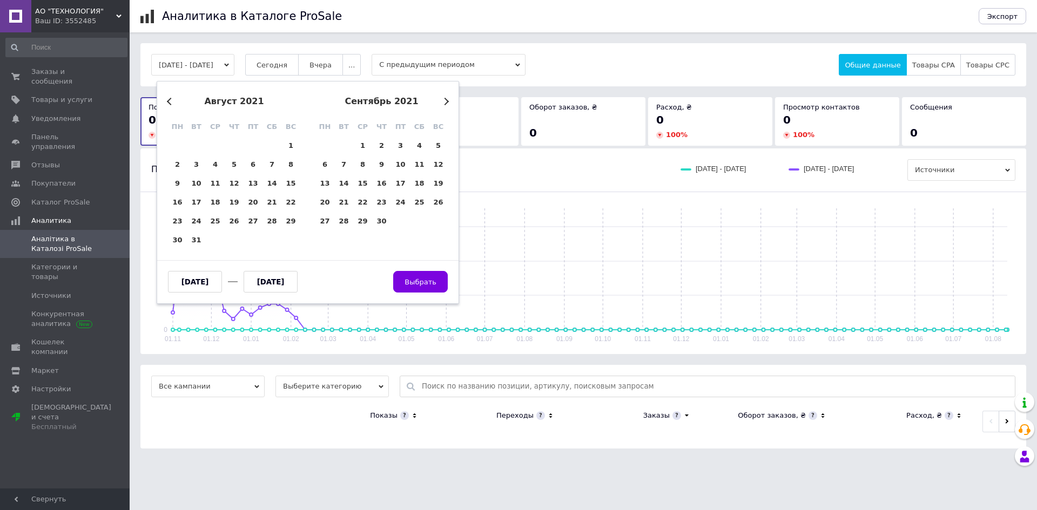
click at [168, 103] on button "Previous Month" at bounding box center [171, 102] width 8 height 8
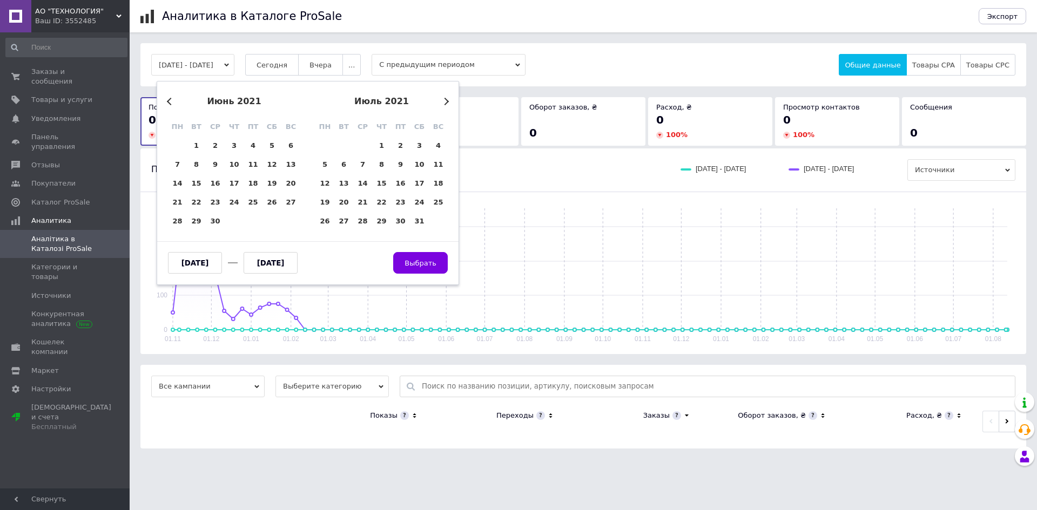
click at [168, 103] on button "Previous Month" at bounding box center [171, 102] width 8 height 8
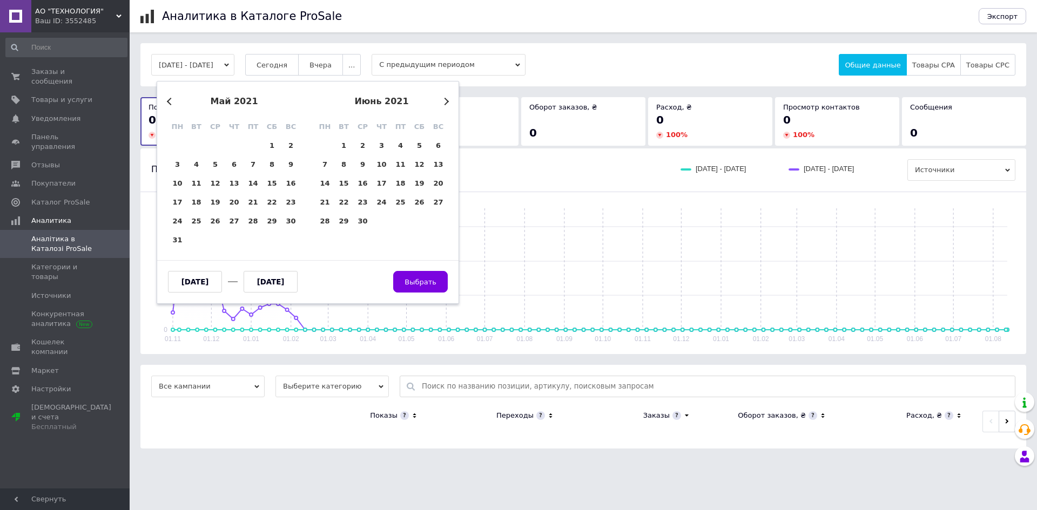
click at [168, 103] on button "Previous Month" at bounding box center [171, 102] width 8 height 8
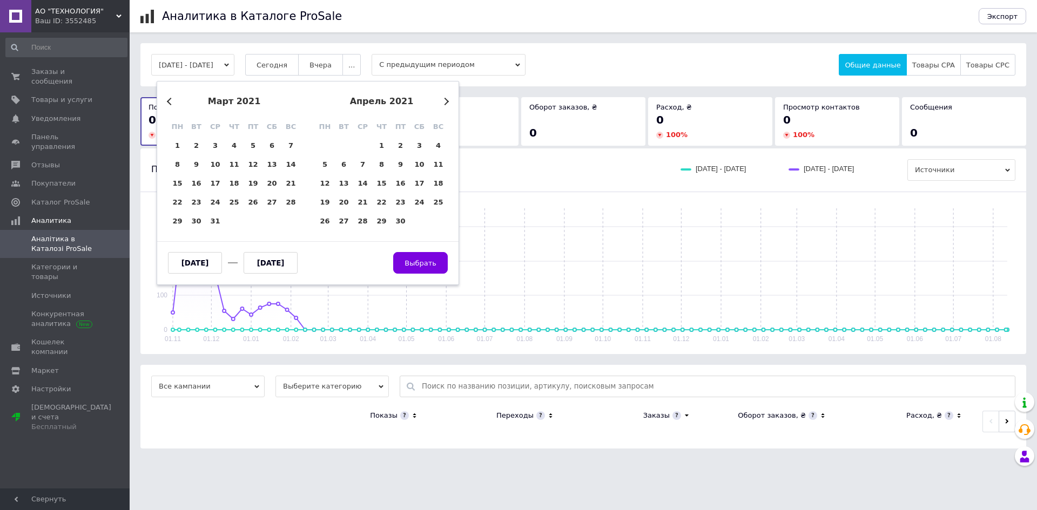
click at [168, 103] on button "Previous Month" at bounding box center [171, 102] width 8 height 8
click at [252, 145] on div "1" at bounding box center [253, 145] width 19 height 19
type input "01.01.2021"
click at [268, 271] on input "text" at bounding box center [271, 263] width 54 height 22
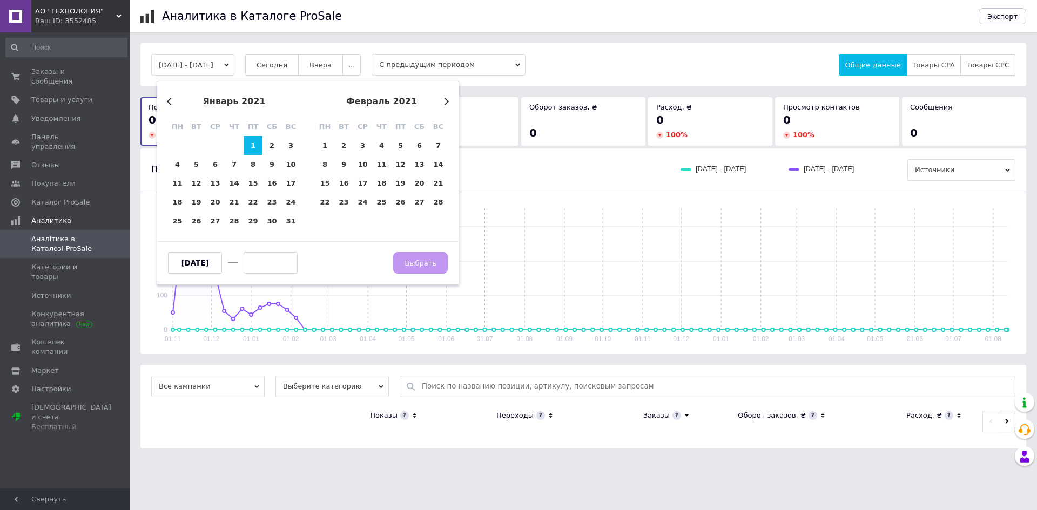
click at [442, 100] on button "Next Month" at bounding box center [445, 102] width 8 height 8
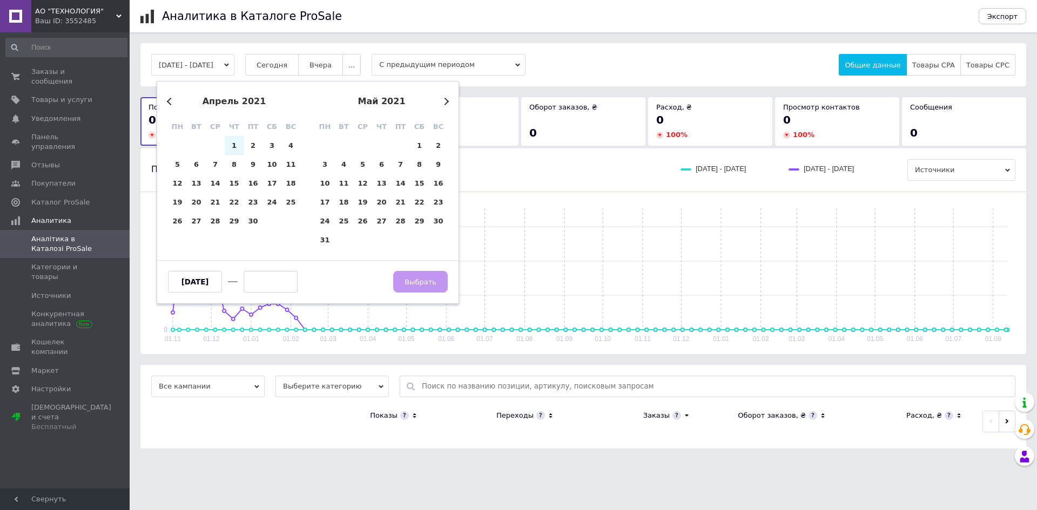
click at [442, 100] on button "Next Month" at bounding box center [445, 102] width 8 height 8
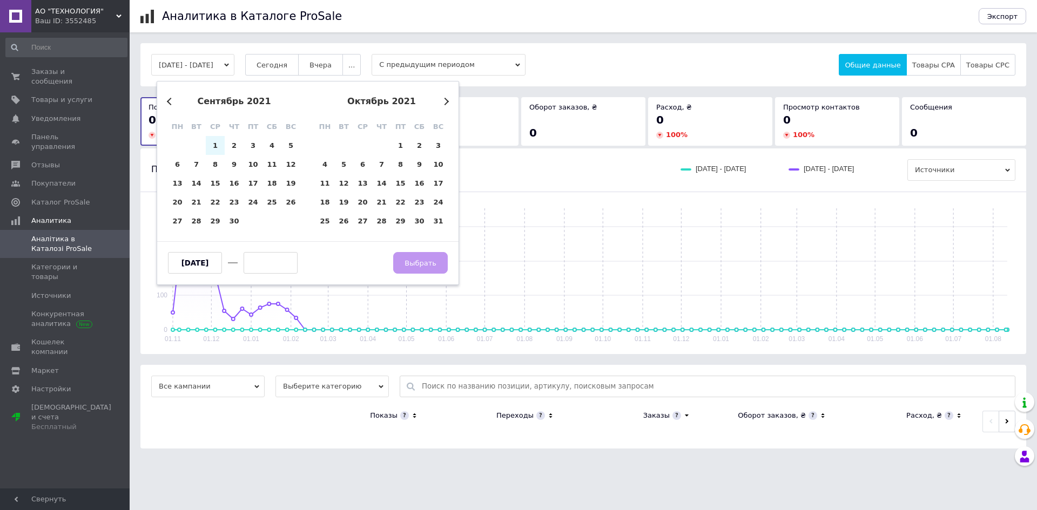
click at [442, 100] on button "Next Month" at bounding box center [445, 102] width 8 height 8
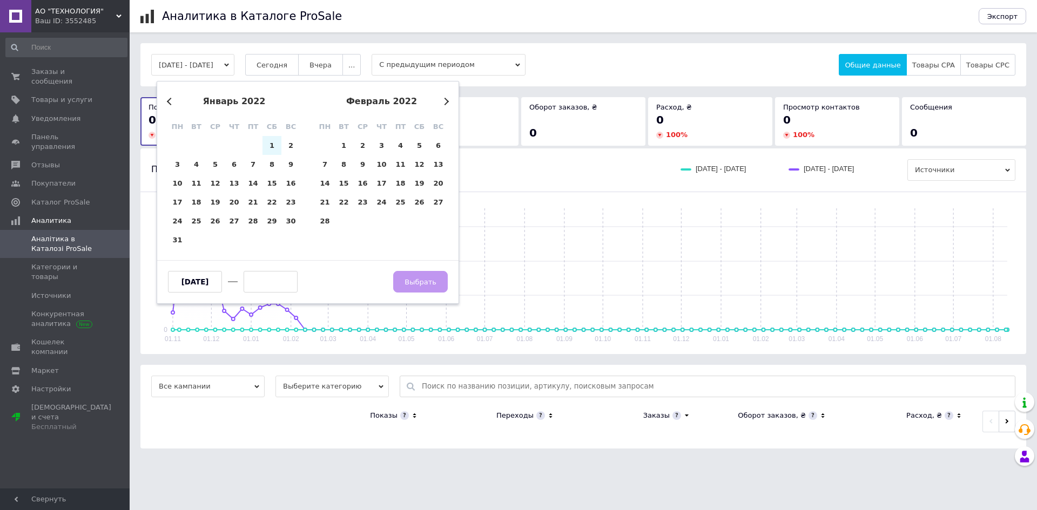
click at [442, 100] on button "Next Month" at bounding box center [445, 102] width 8 height 8
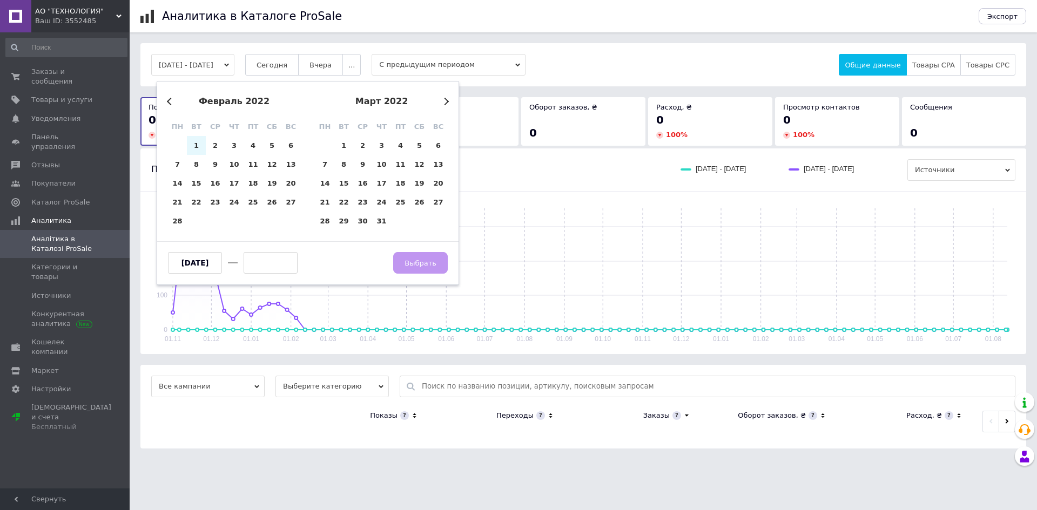
click at [442, 100] on button "Next Month" at bounding box center [445, 102] width 8 height 8
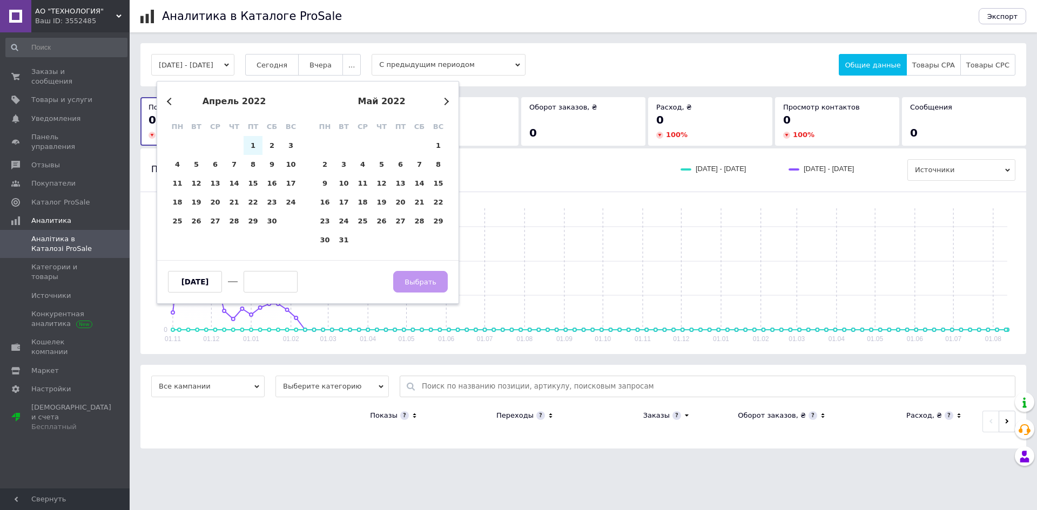
click at [442, 100] on button "Next Month" at bounding box center [445, 102] width 8 height 8
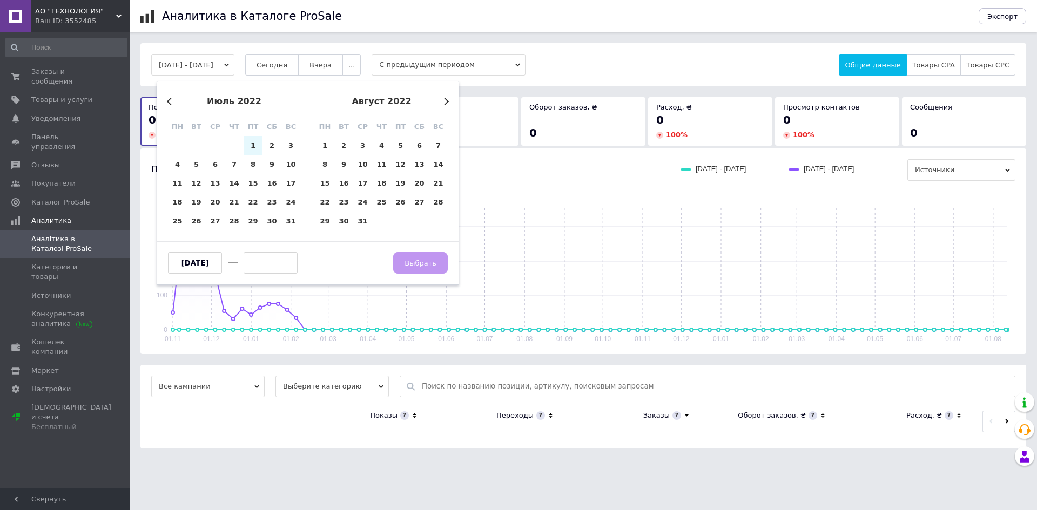
click at [442, 100] on button "Next Month" at bounding box center [445, 102] width 8 height 8
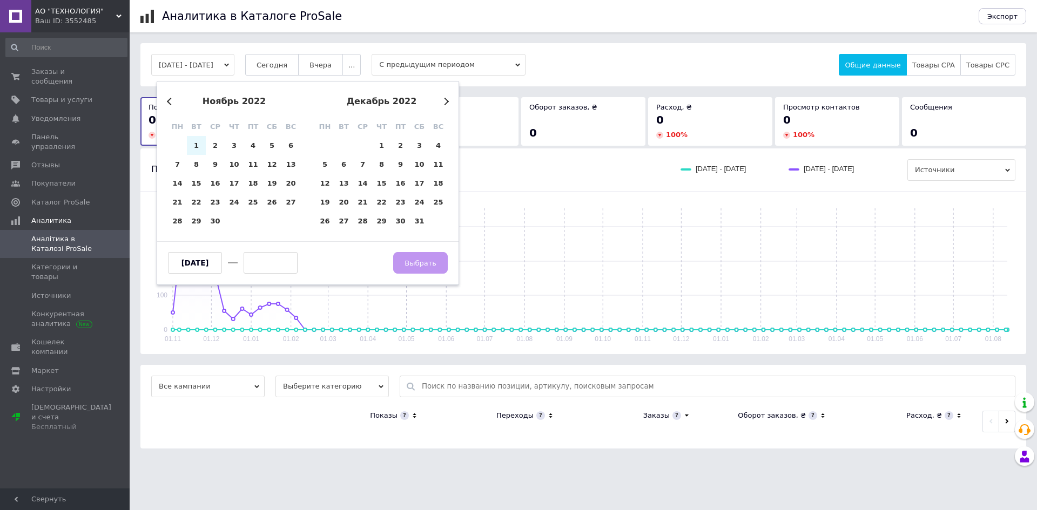
click at [442, 100] on button "Next Month" at bounding box center [445, 102] width 8 height 8
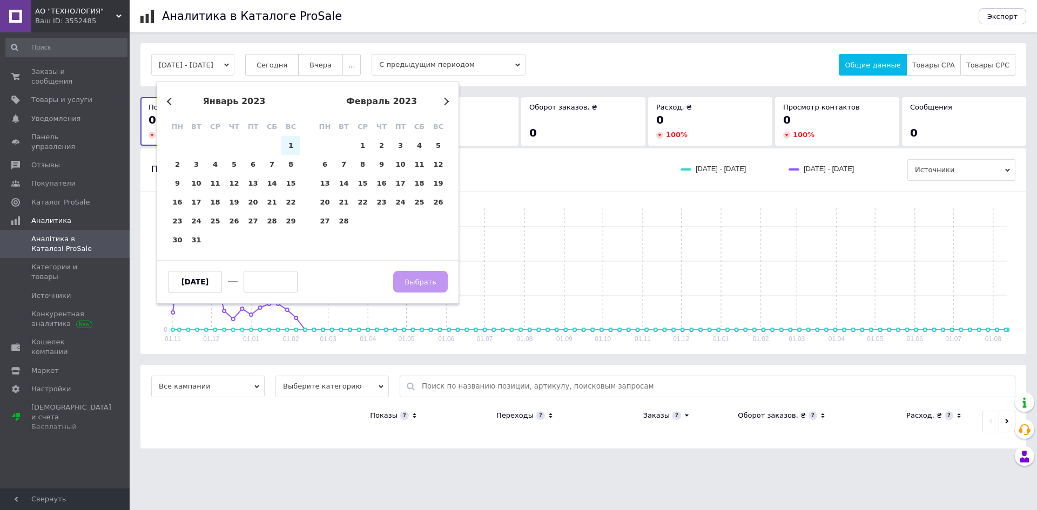
click at [442, 100] on button "Next Month" at bounding box center [445, 102] width 8 height 8
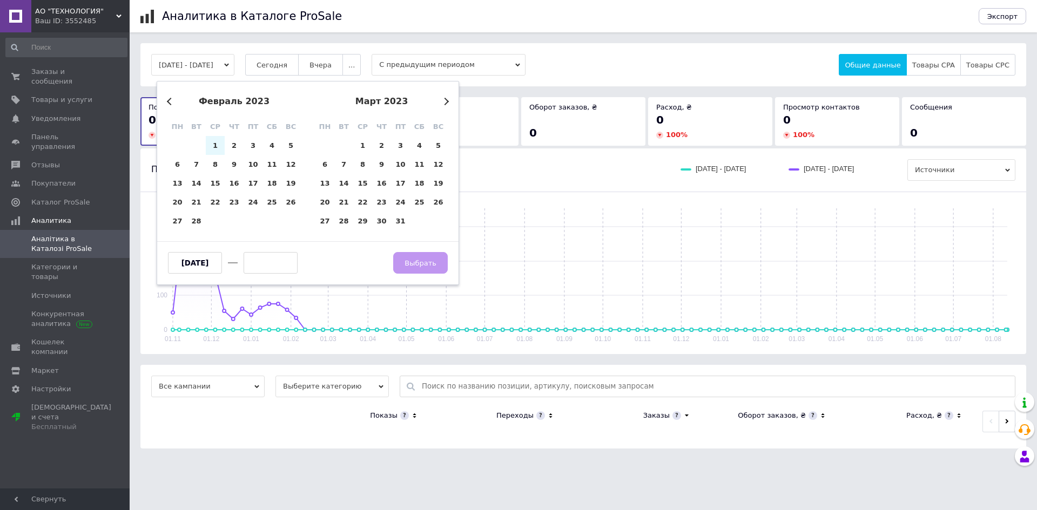
click at [442, 100] on button "Next Month" at bounding box center [445, 102] width 8 height 8
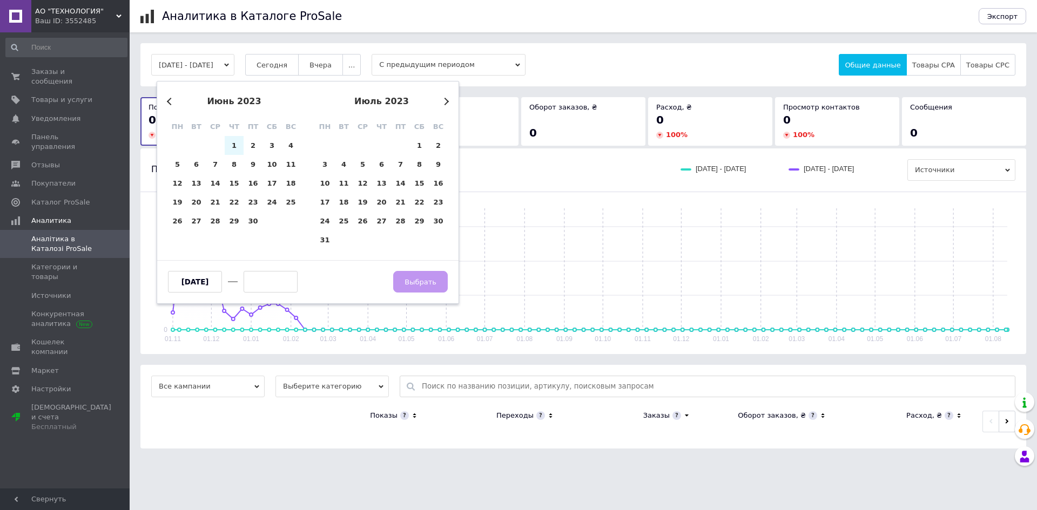
click at [442, 100] on button "Next Month" at bounding box center [445, 102] width 8 height 8
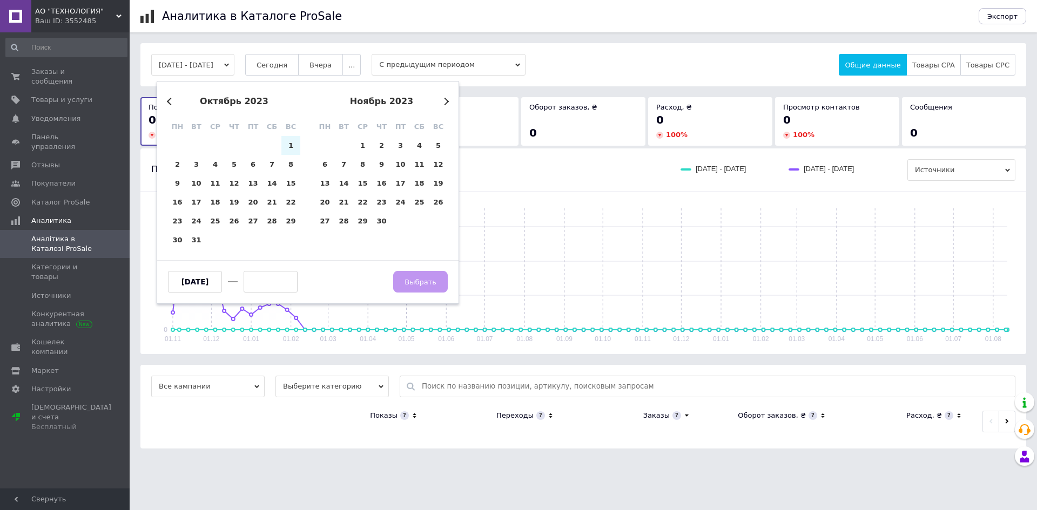
click at [442, 100] on button "Next Month" at bounding box center [445, 102] width 8 height 8
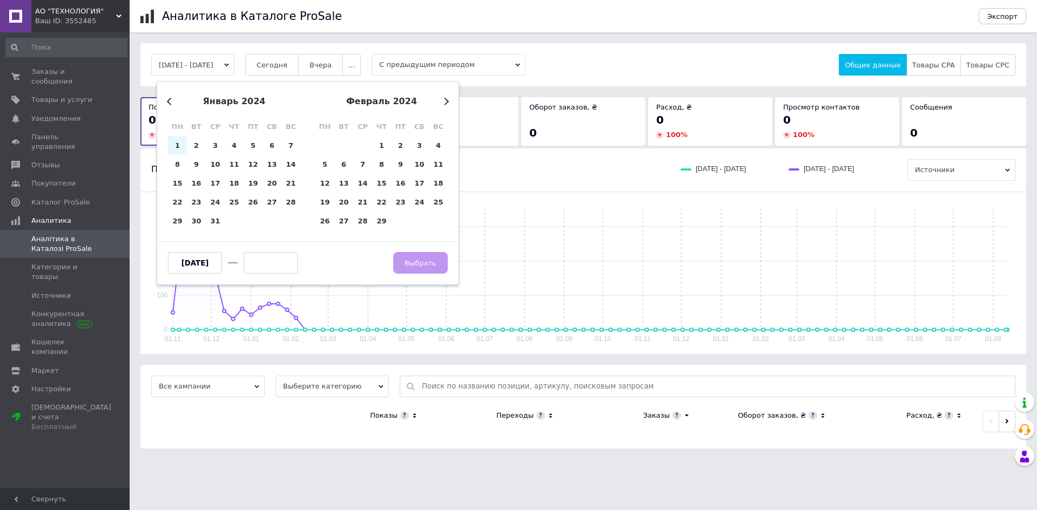
click at [442, 100] on button "Next Month" at bounding box center [445, 102] width 8 height 8
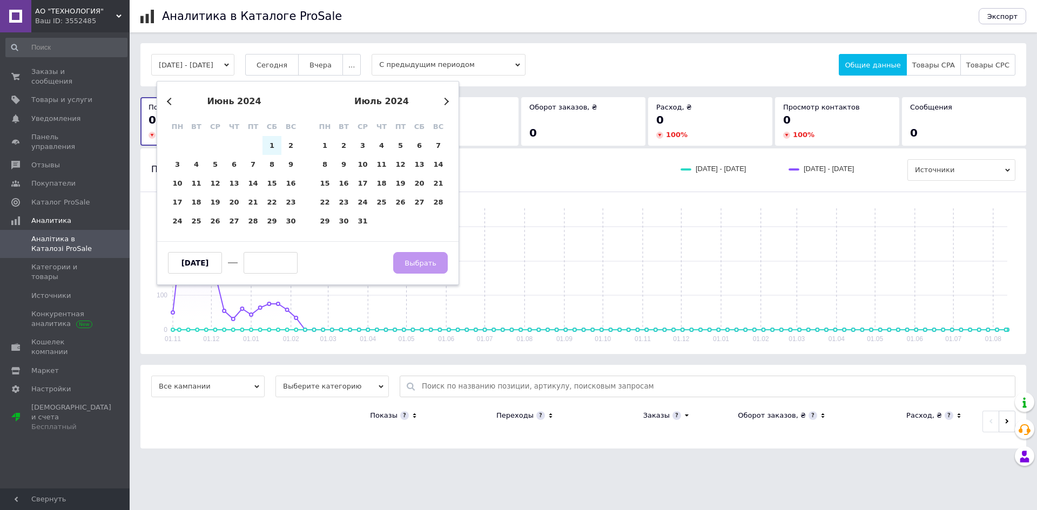
click at [442, 100] on button "Next Month" at bounding box center [445, 102] width 8 height 8
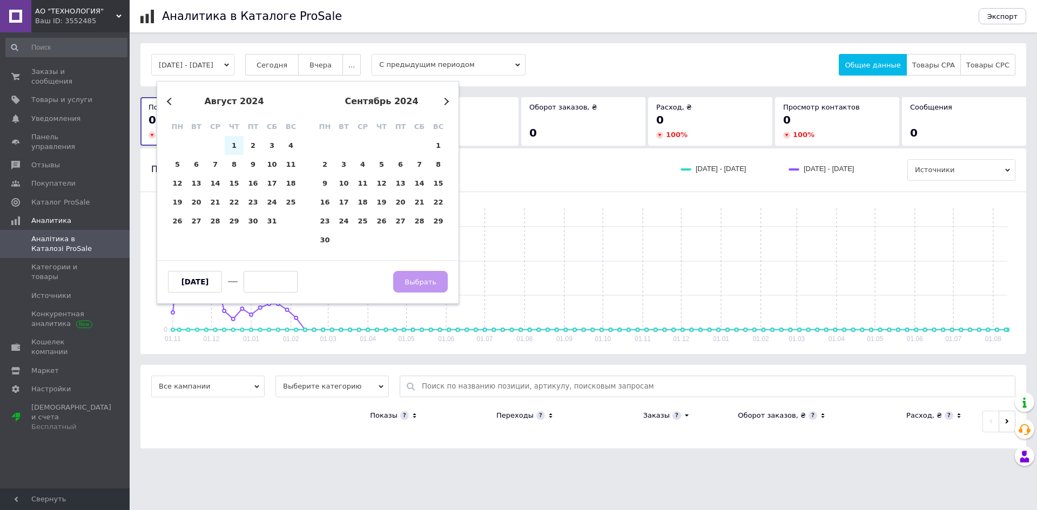
click at [442, 100] on button "Next Month" at bounding box center [445, 102] width 8 height 8
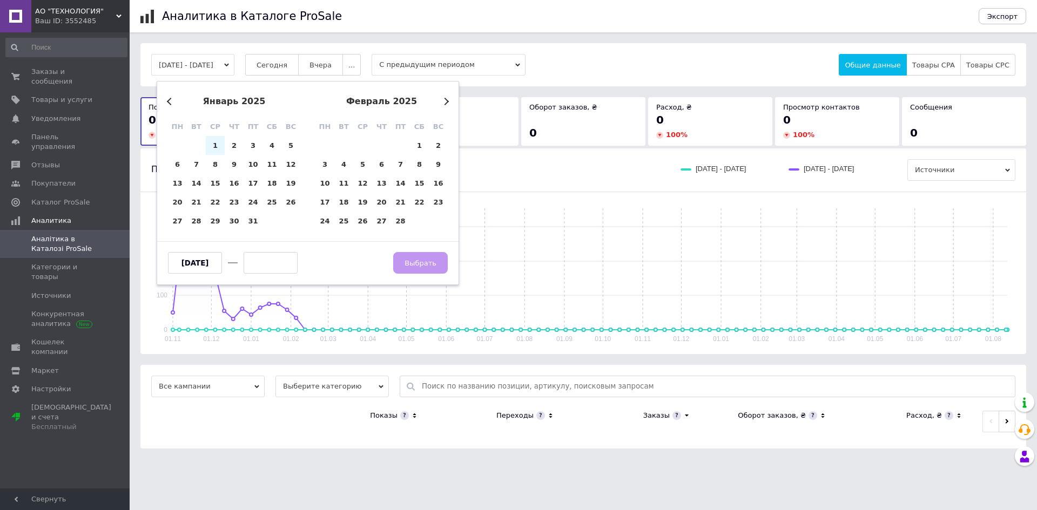
click at [442, 100] on button "Next Month" at bounding box center [445, 102] width 8 height 8
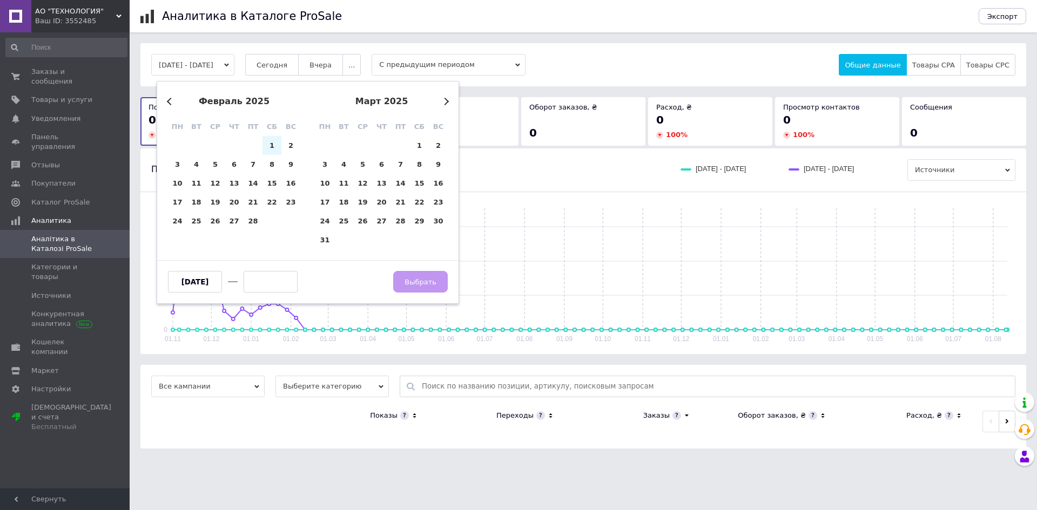
click at [442, 100] on button "Next Month" at bounding box center [445, 102] width 8 height 8
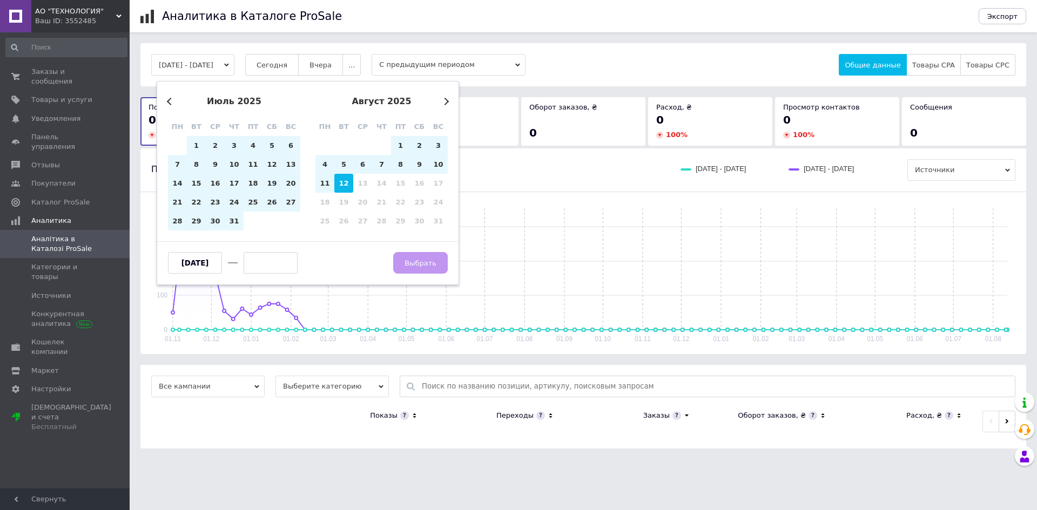
click at [347, 187] on div "12" at bounding box center [343, 183] width 19 height 19
type input "12.08.2025"
click at [421, 265] on span "Выбрать" at bounding box center [420, 263] width 32 height 8
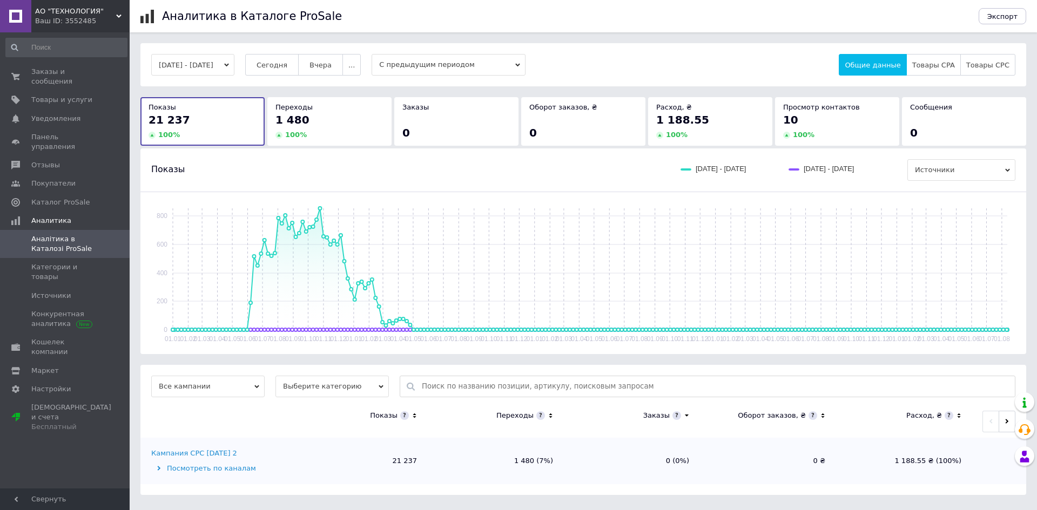
click at [159, 469] on icon at bounding box center [158, 468] width 3 height 5
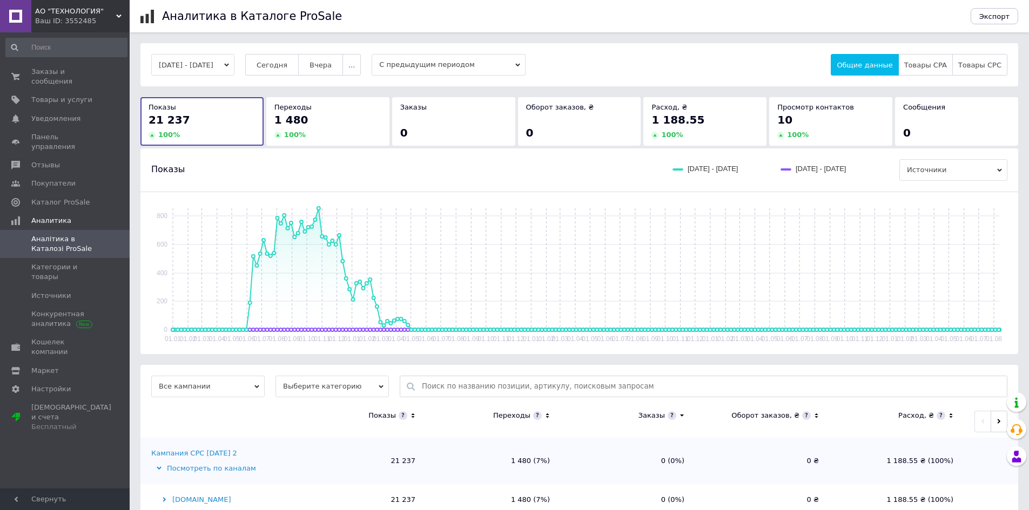
scroll to position [28, 0]
